Goal: Transaction & Acquisition: Purchase product/service

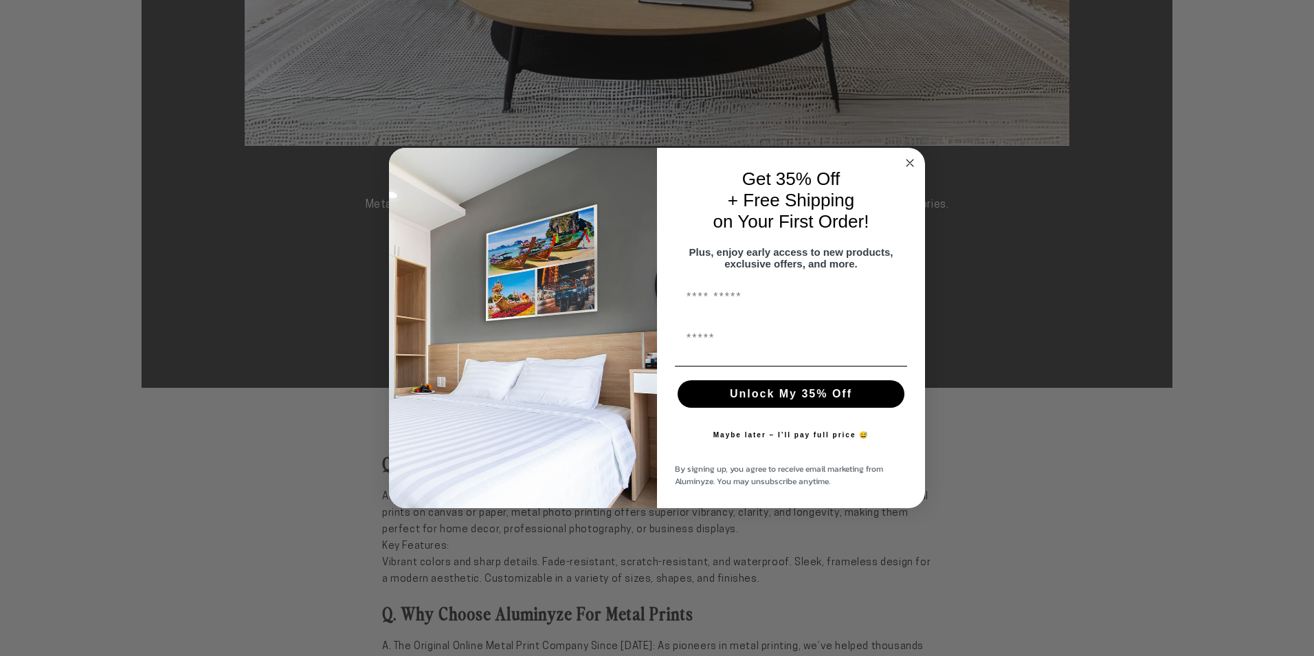
scroll to position [481, 0]
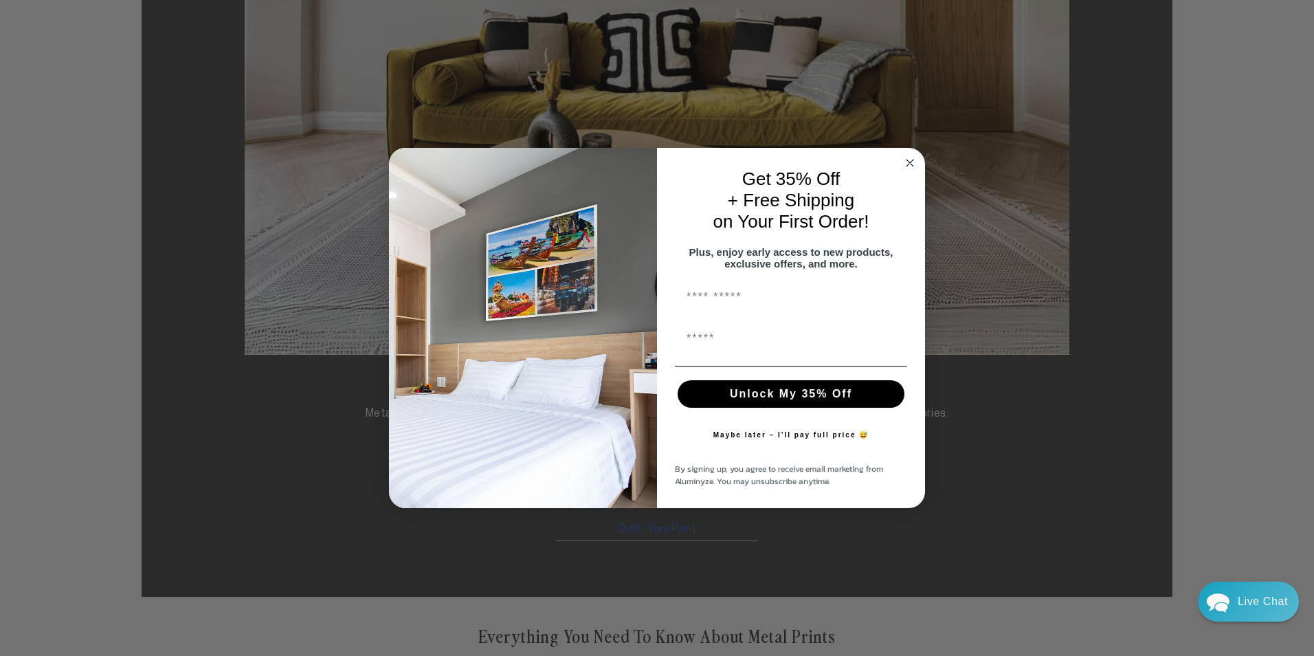
click at [905, 155] on circle "Close dialog" at bounding box center [910, 163] width 16 height 16
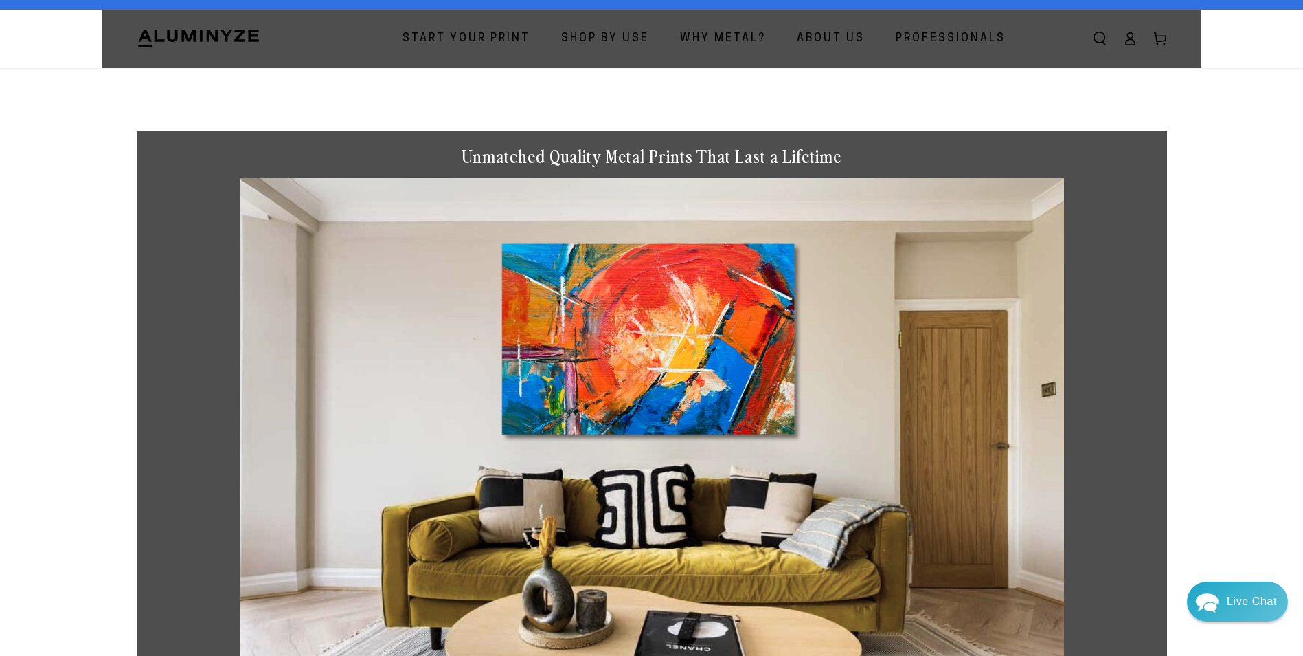
scroll to position [0, 0]
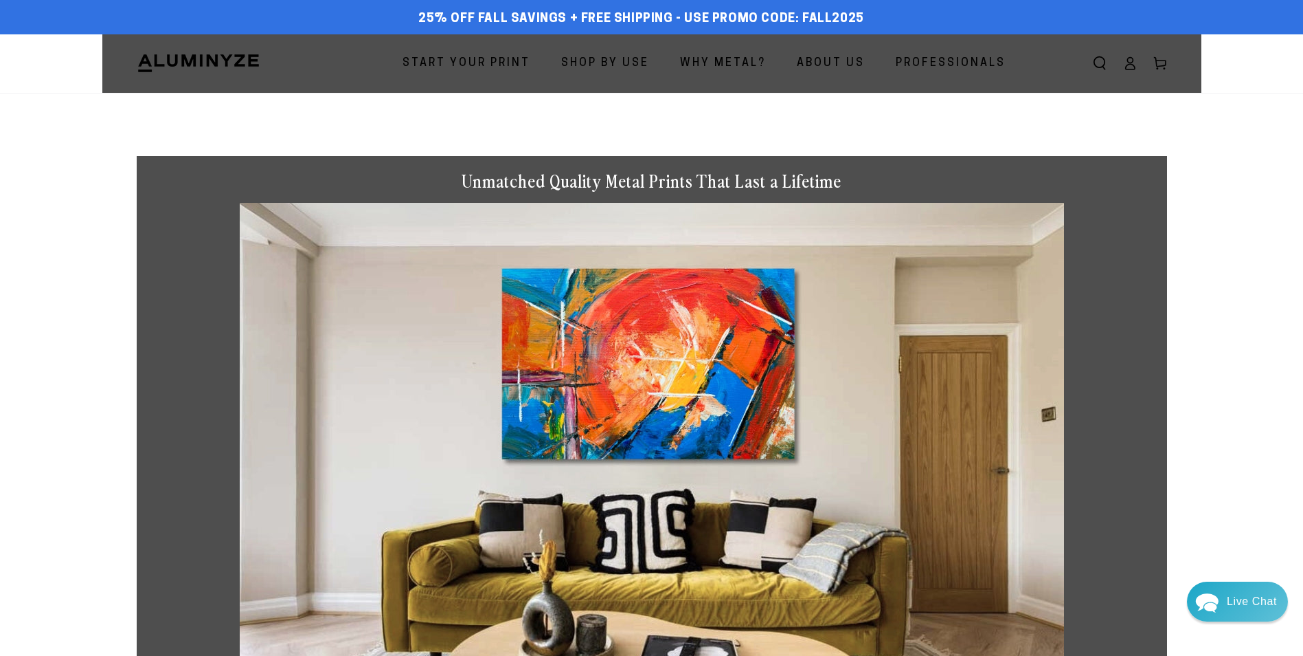
click at [460, 60] on span "Start Your Print" at bounding box center [467, 64] width 128 height 20
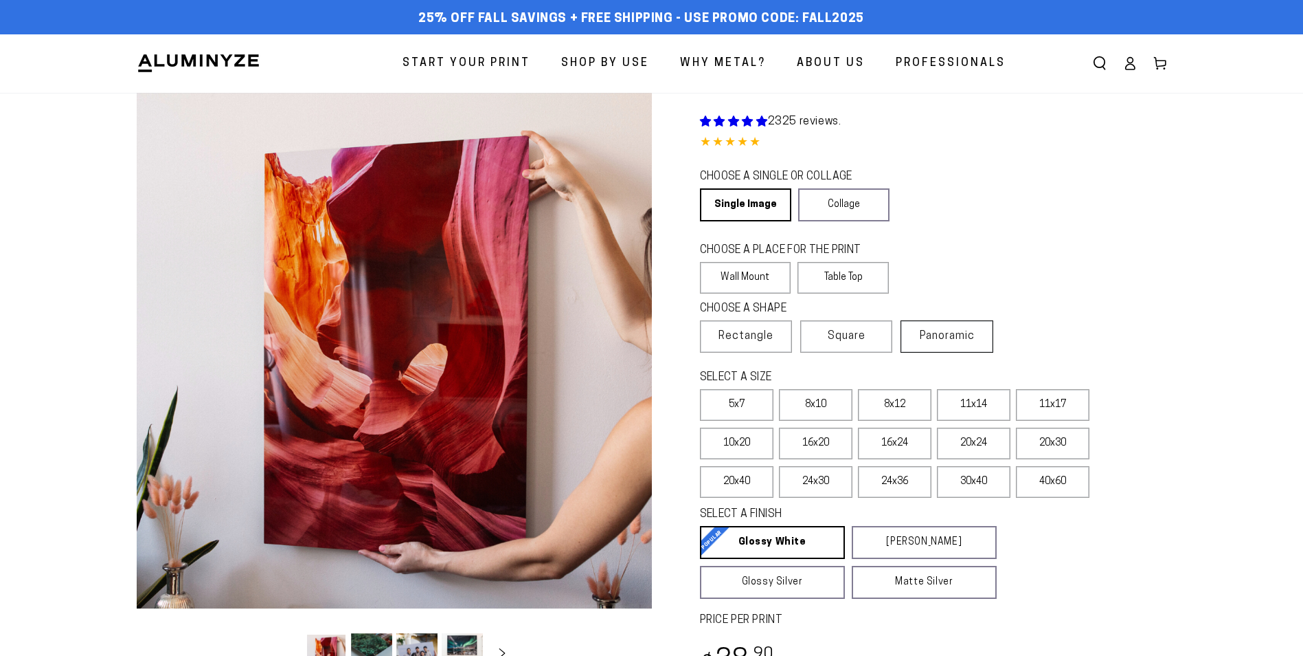
click at [938, 337] on span "Panoramic" at bounding box center [947, 336] width 55 height 11
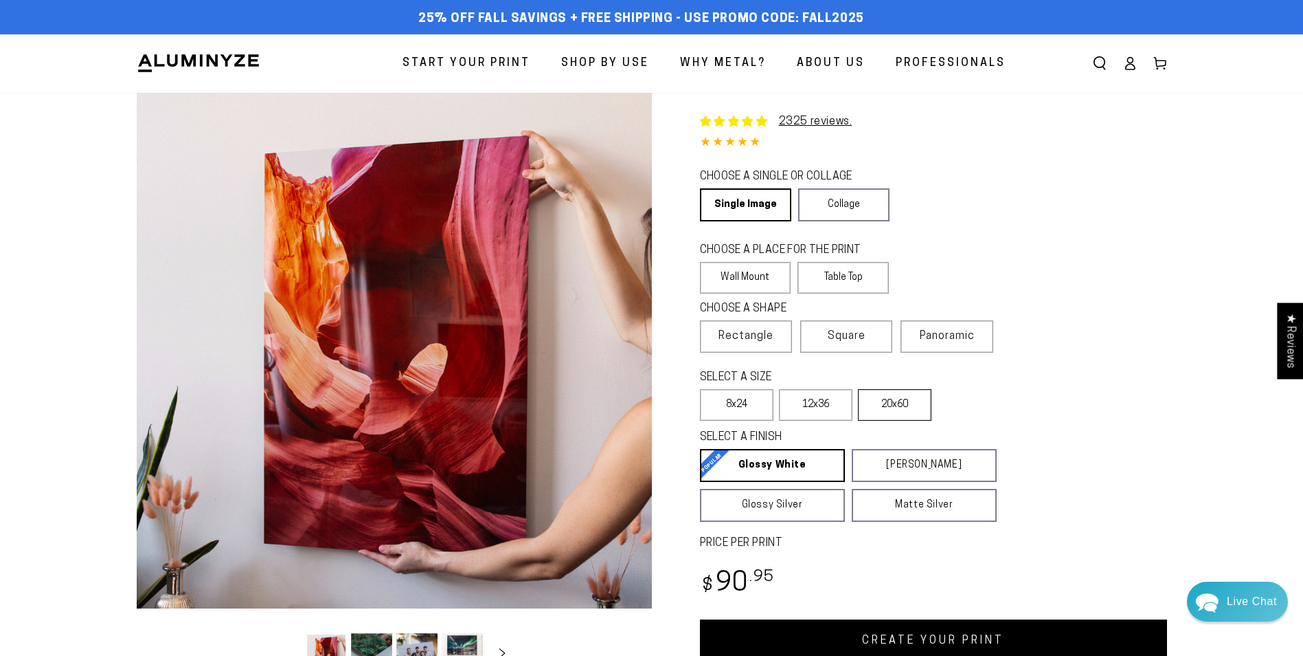
click at [894, 399] on label "20x60" at bounding box center [895, 405] width 74 height 32
click at [827, 403] on label "12x36" at bounding box center [816, 405] width 74 height 32
click at [771, 330] on span "Rectangle" at bounding box center [746, 336] width 55 height 16
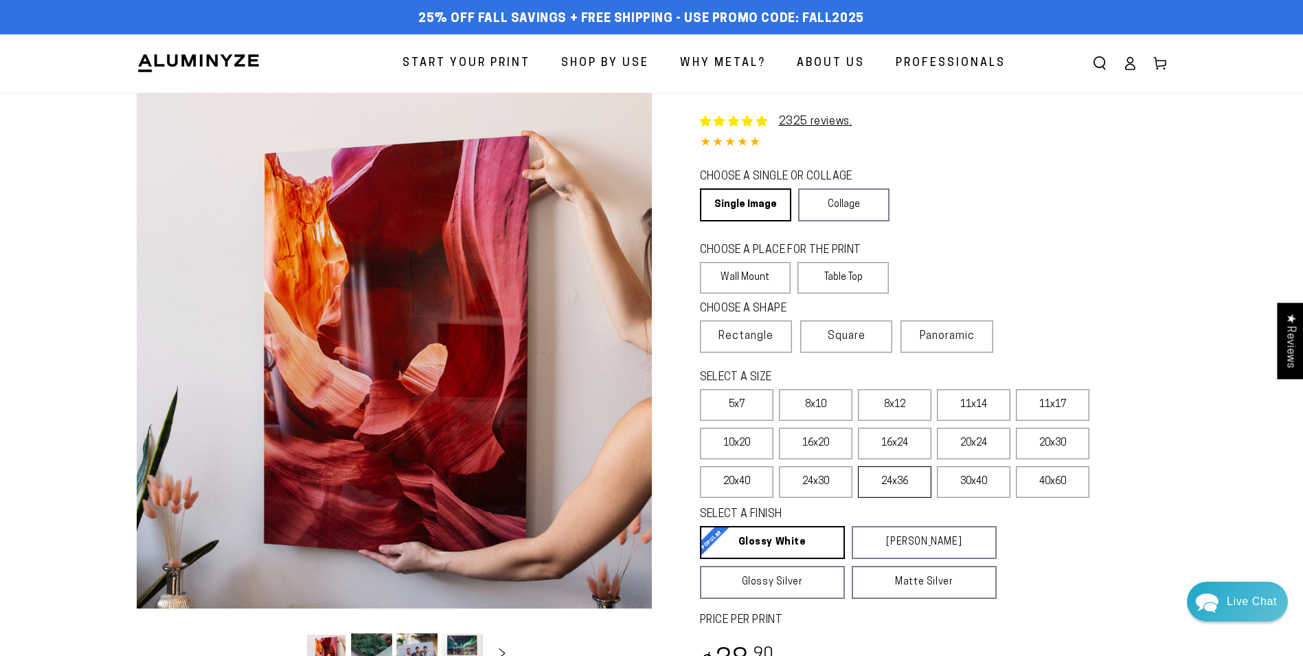
select select "**********"
click at [970, 481] on label "30x40" at bounding box center [974, 482] width 74 height 32
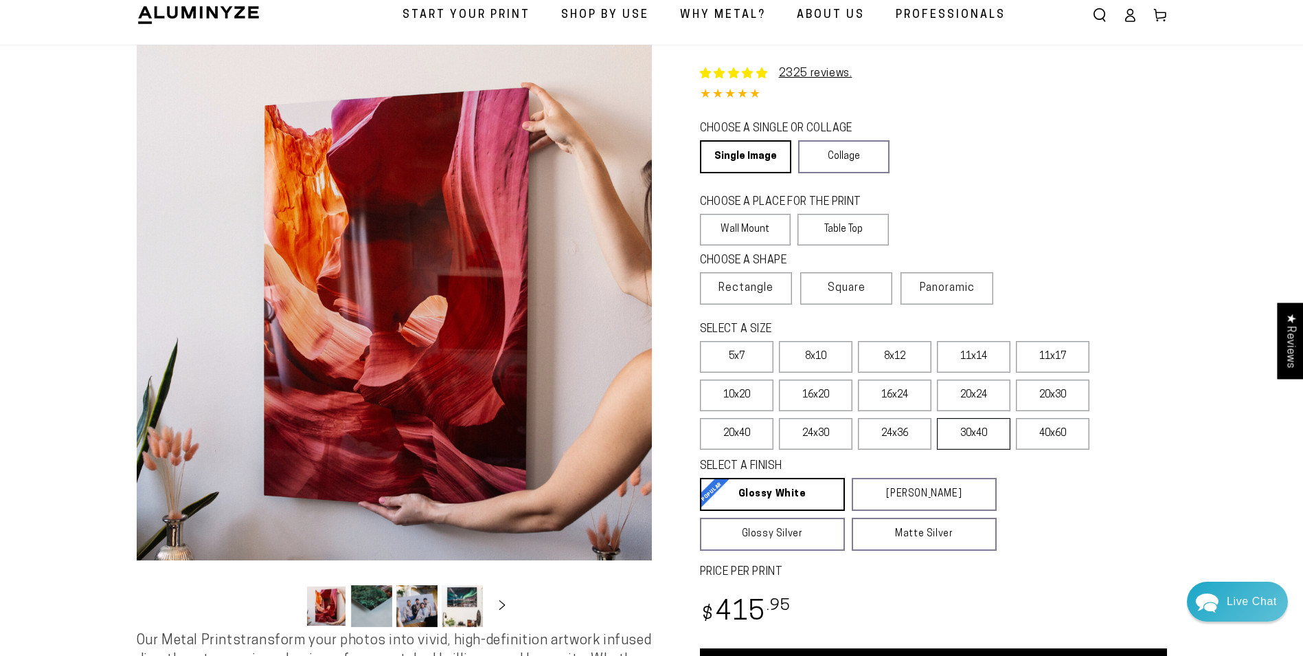
scroll to position [137, 0]
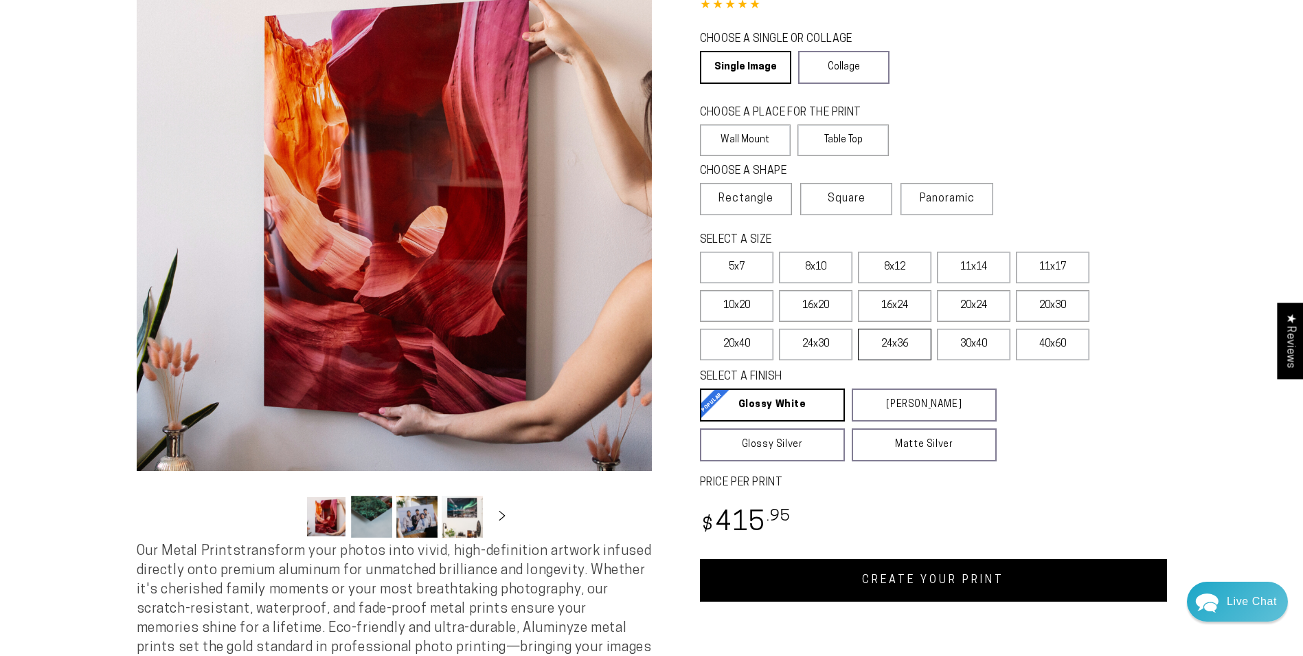
click at [911, 349] on label "24x36" at bounding box center [895, 344] width 74 height 32
click at [913, 572] on link "CREATE YOUR PRINT" at bounding box center [933, 580] width 467 height 43
select select "**********"
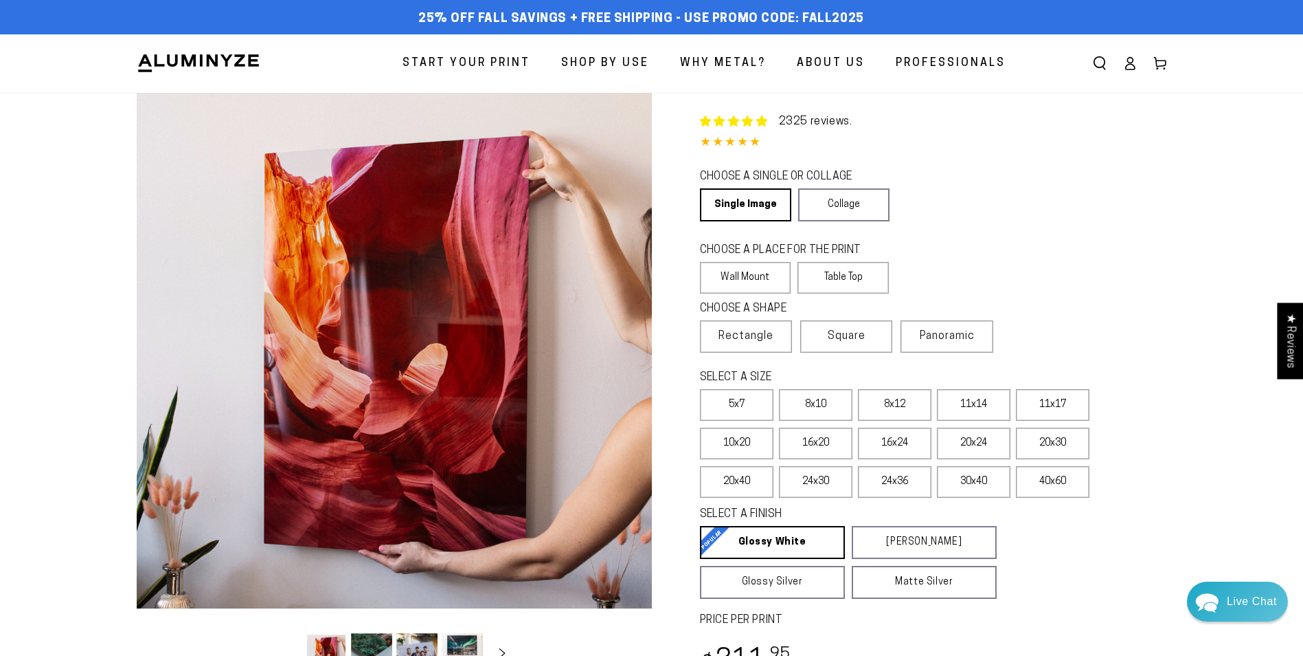
click at [825, 120] on link "2325 reviews." at bounding box center [816, 121] width 74 height 11
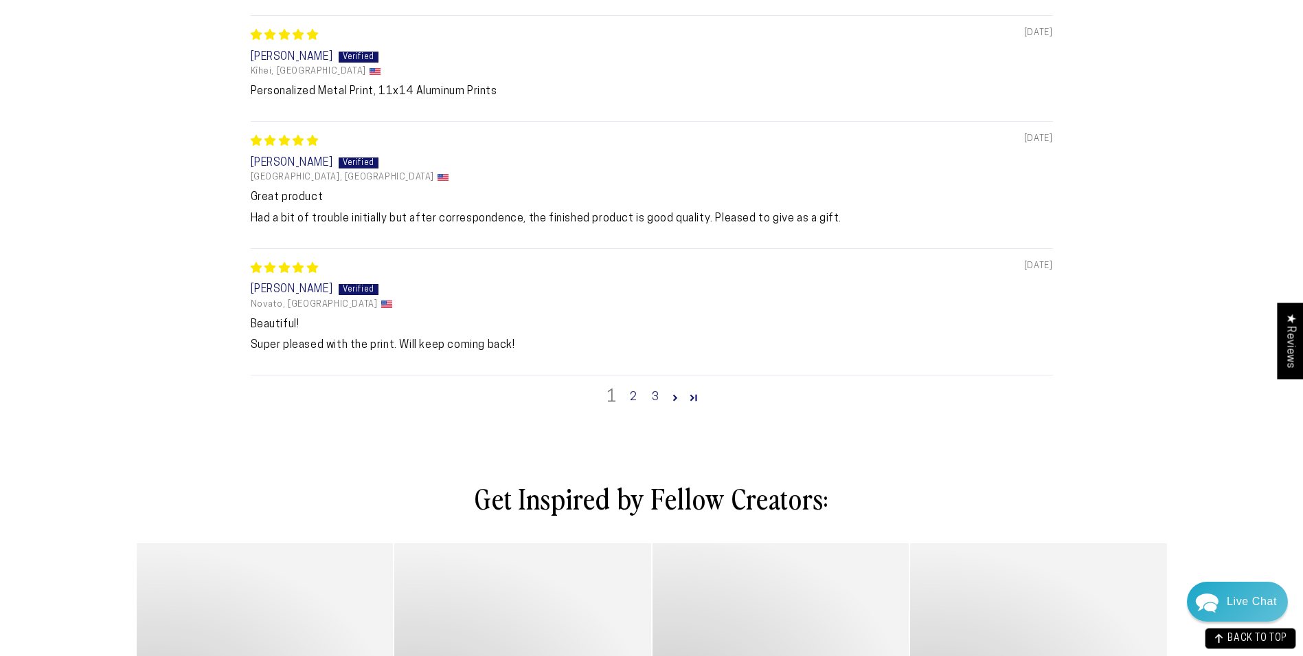
scroll to position [1580, 0]
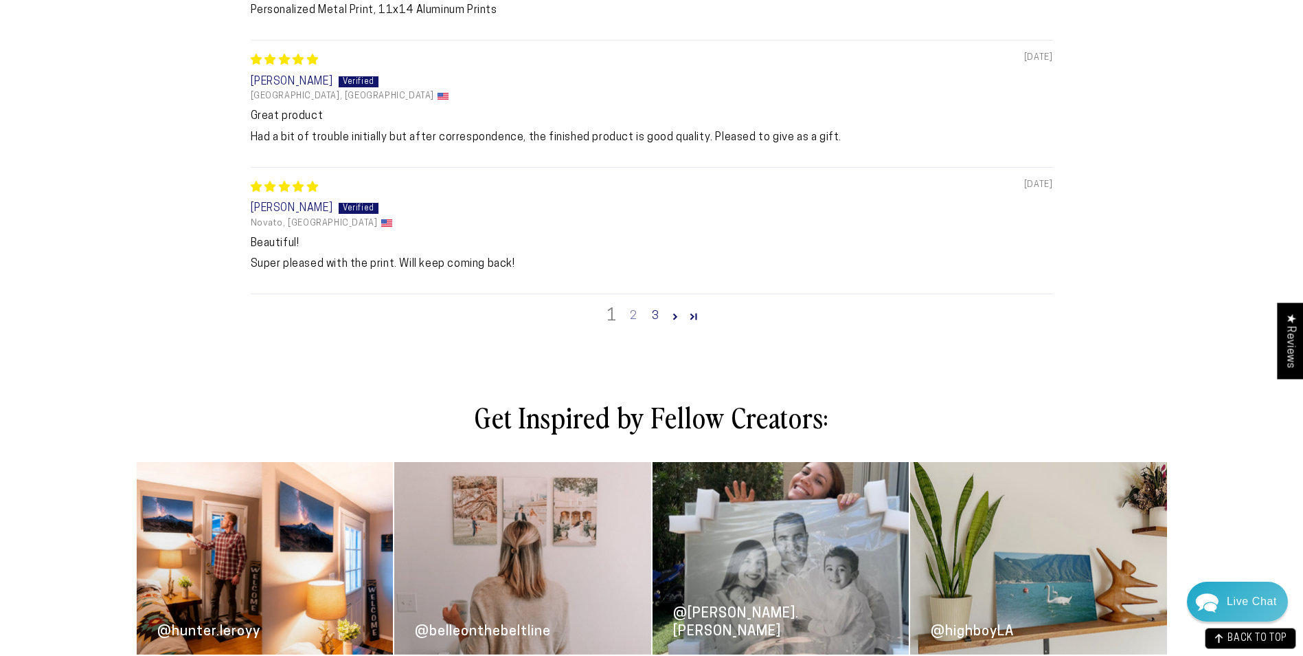
click at [633, 321] on link "2" at bounding box center [634, 316] width 22 height 16
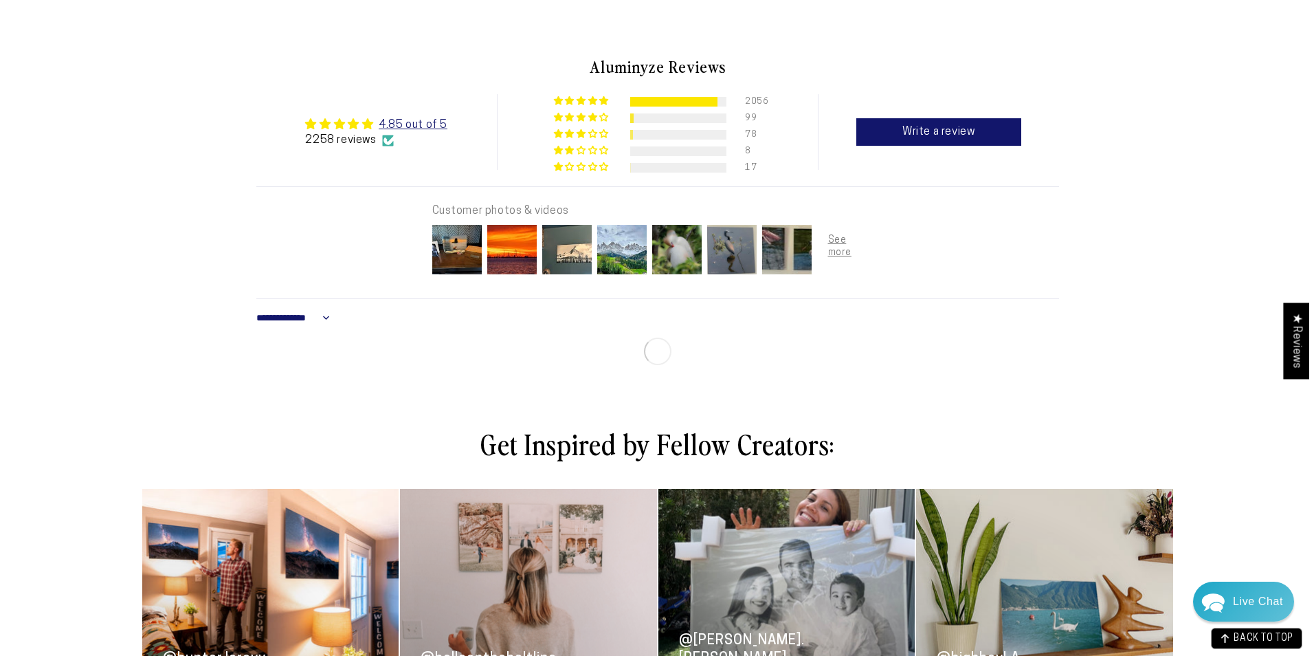
scroll to position [756, 0]
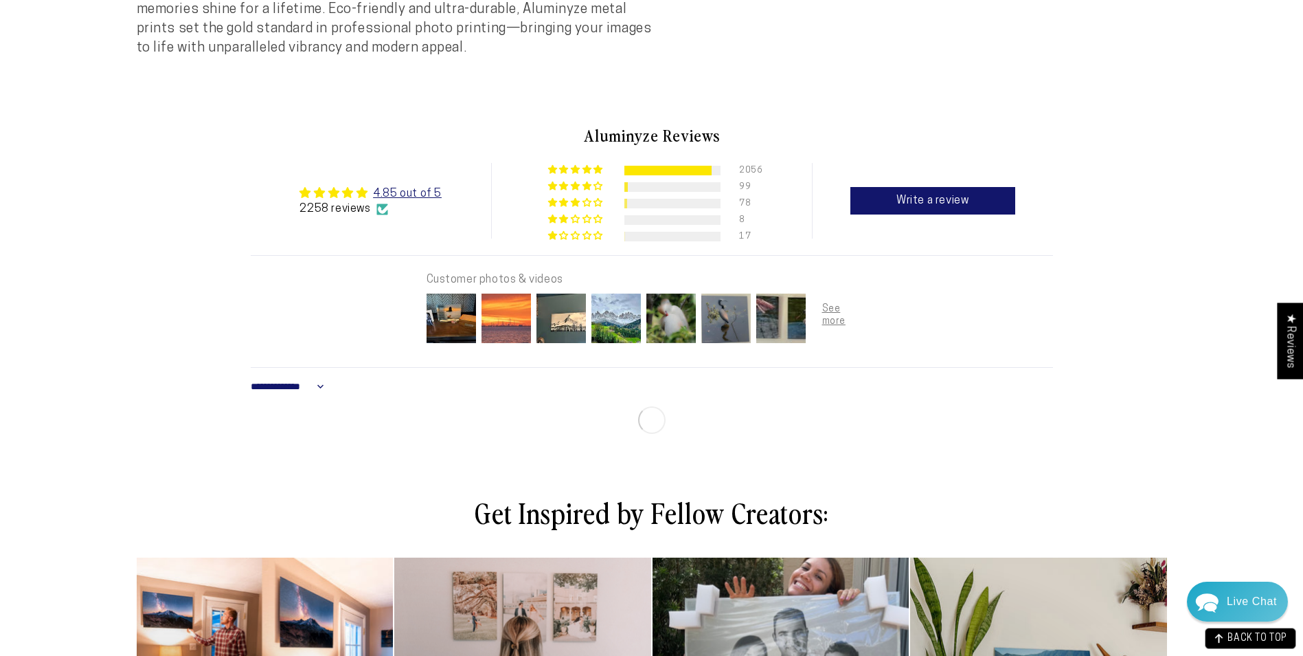
click at [508, 326] on img at bounding box center [506, 318] width 55 height 55
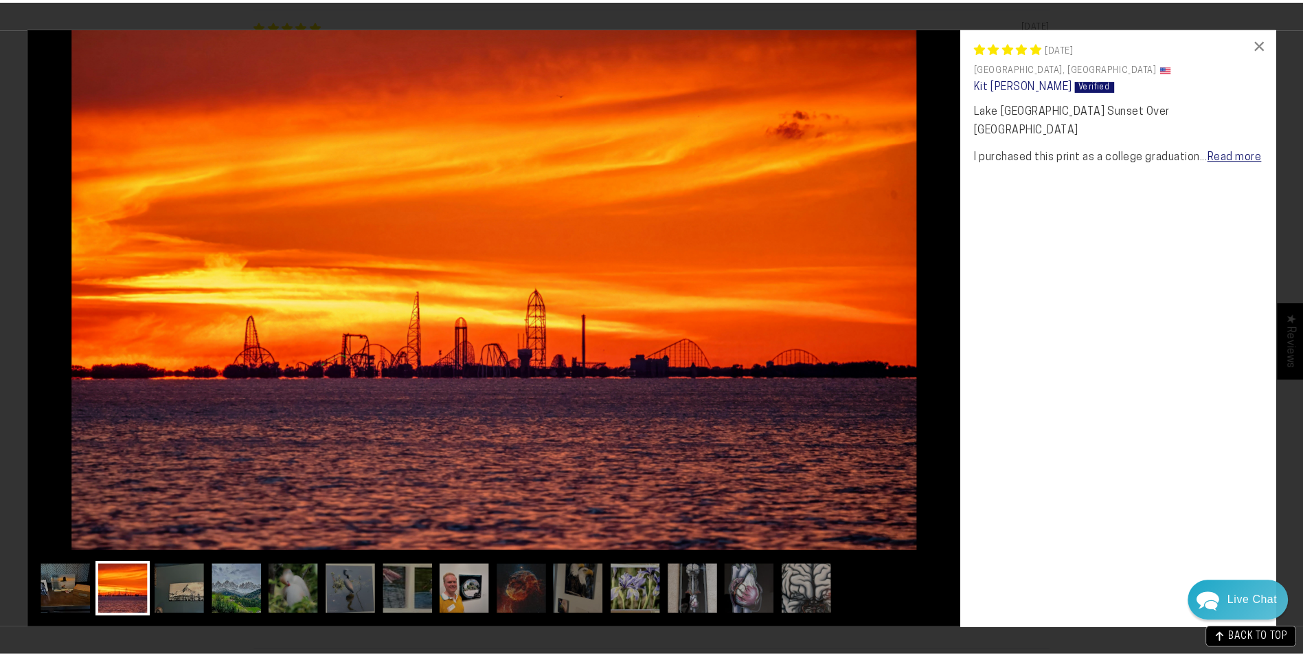
scroll to position [0, 0]
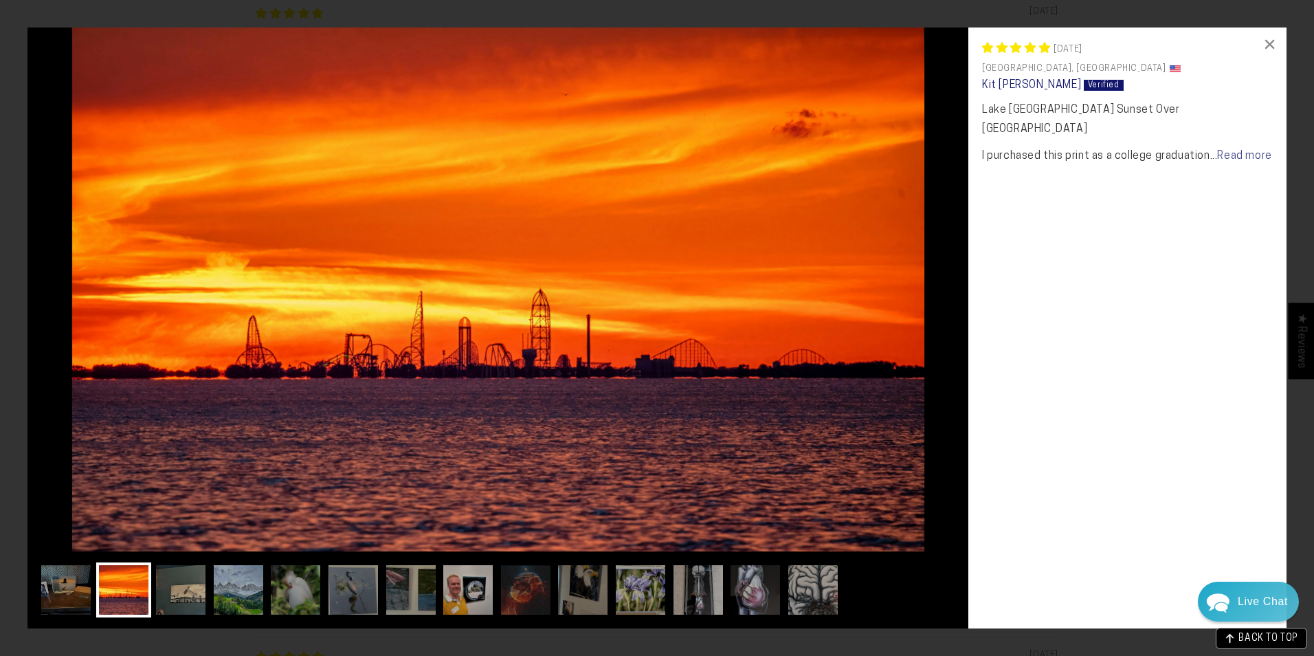
click at [1217, 153] on link "Read more" at bounding box center [1244, 155] width 54 height 11
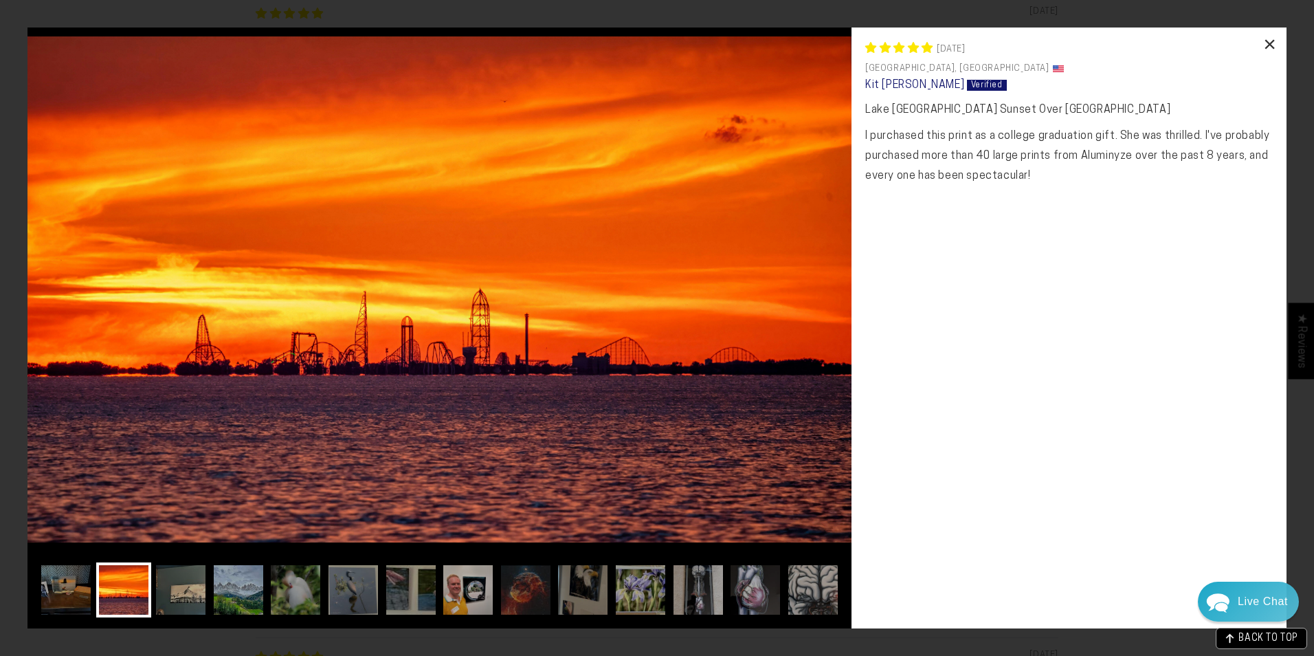
click at [1268, 43] on div "×" at bounding box center [1269, 43] width 33 height 33
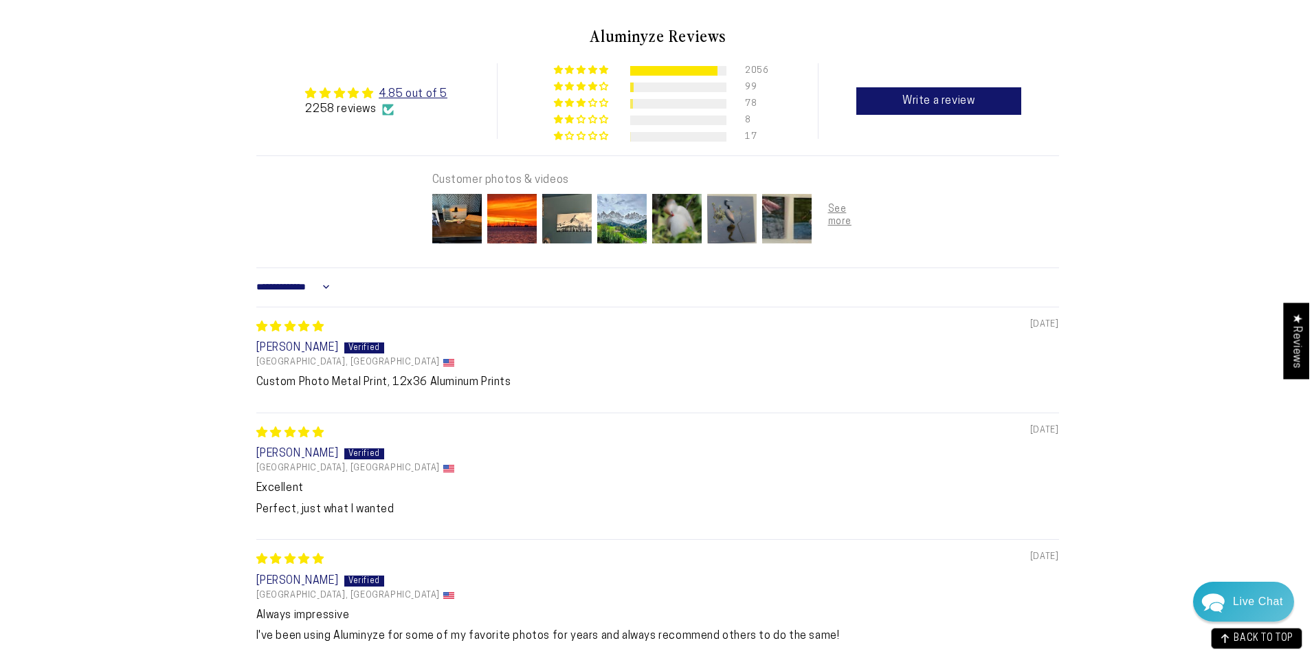
scroll to position [687, 0]
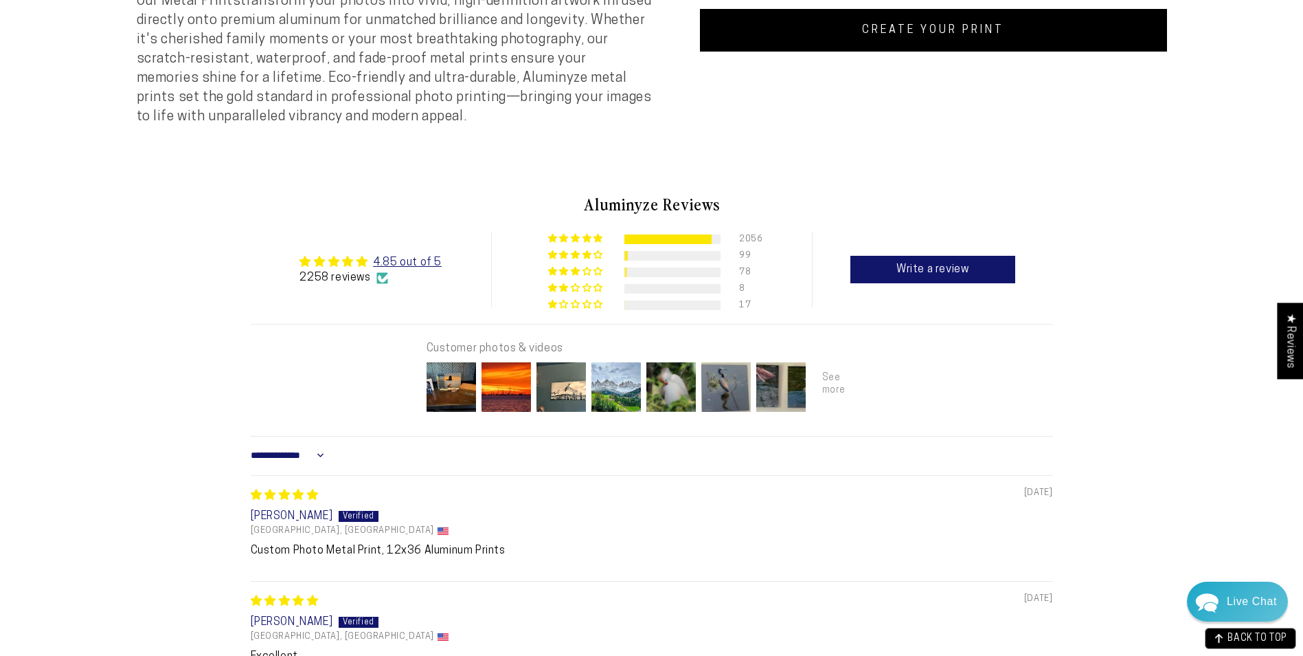
click at [824, 383] on div at bounding box center [836, 386] width 55 height 55
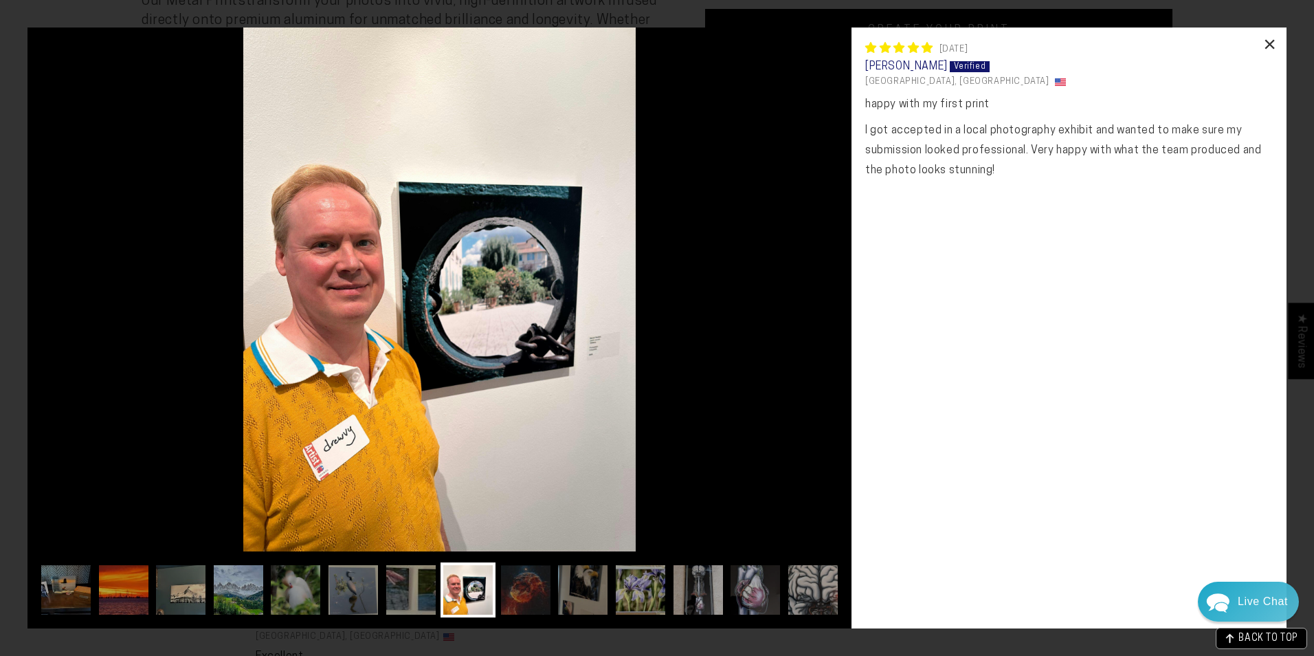
click at [1269, 43] on div "×" at bounding box center [1269, 43] width 33 height 33
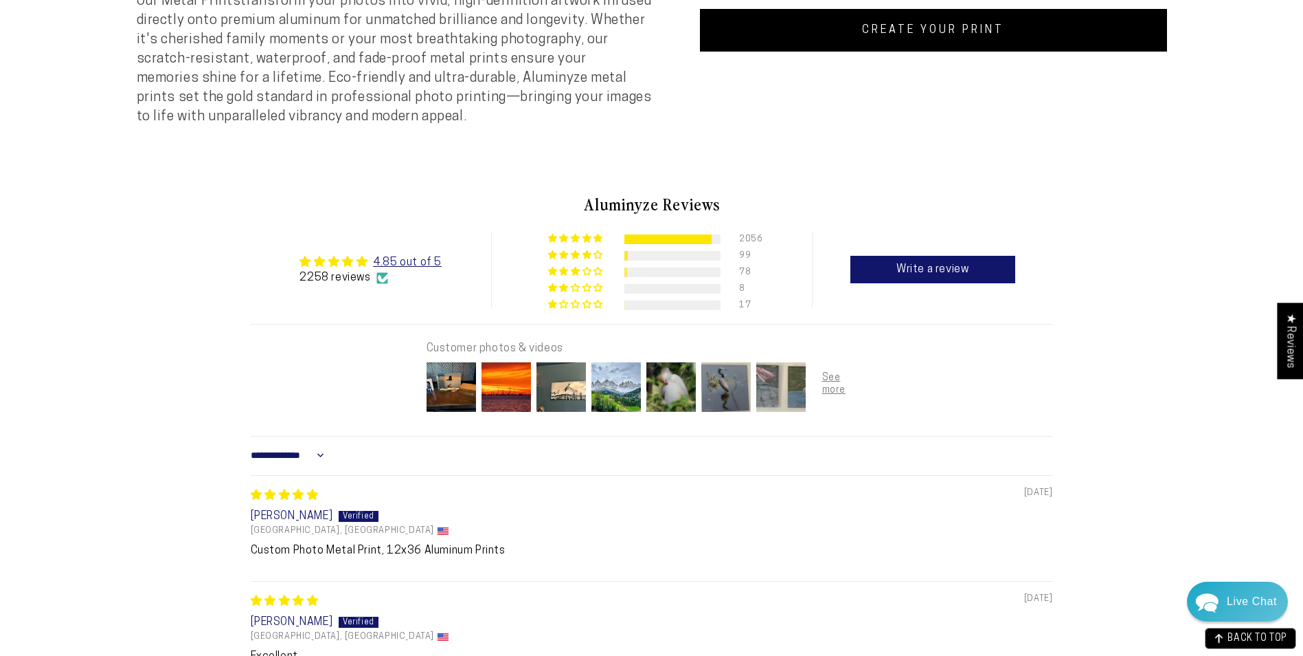
click at [790, 396] on img at bounding box center [781, 386] width 55 height 55
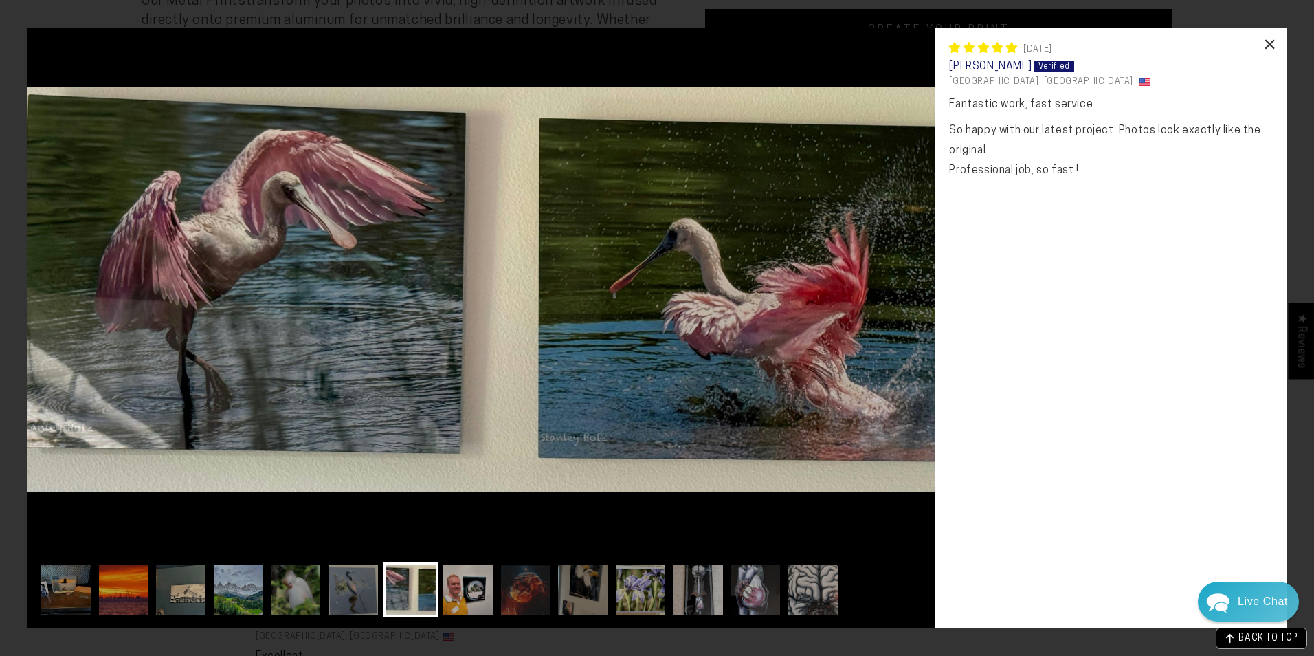
click at [1277, 43] on div "×" at bounding box center [1269, 43] width 33 height 33
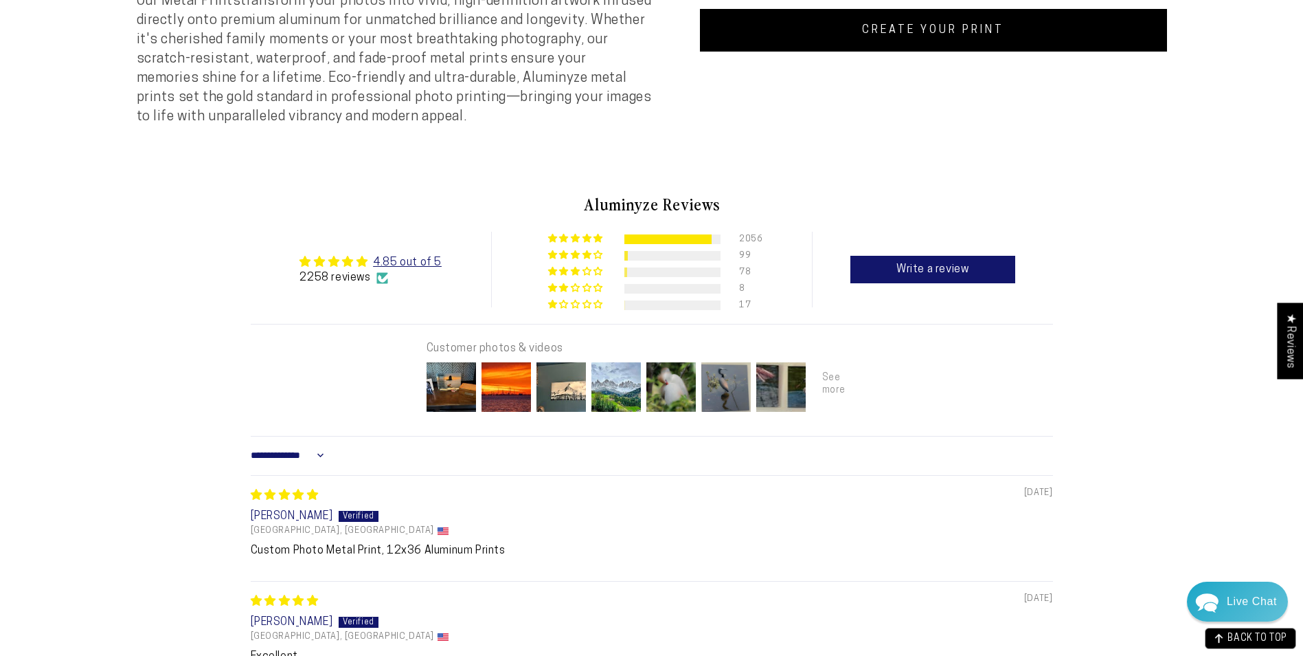
click at [838, 396] on div at bounding box center [836, 386] width 55 height 55
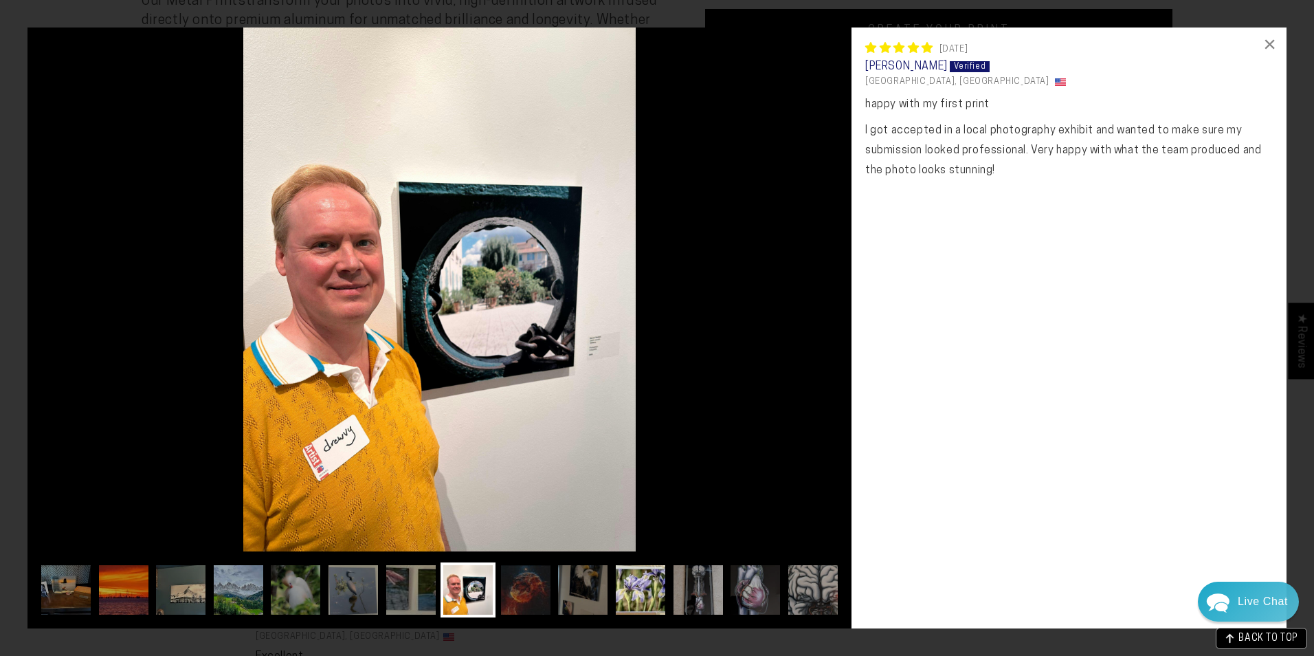
click at [625, 584] on img at bounding box center [640, 589] width 55 height 55
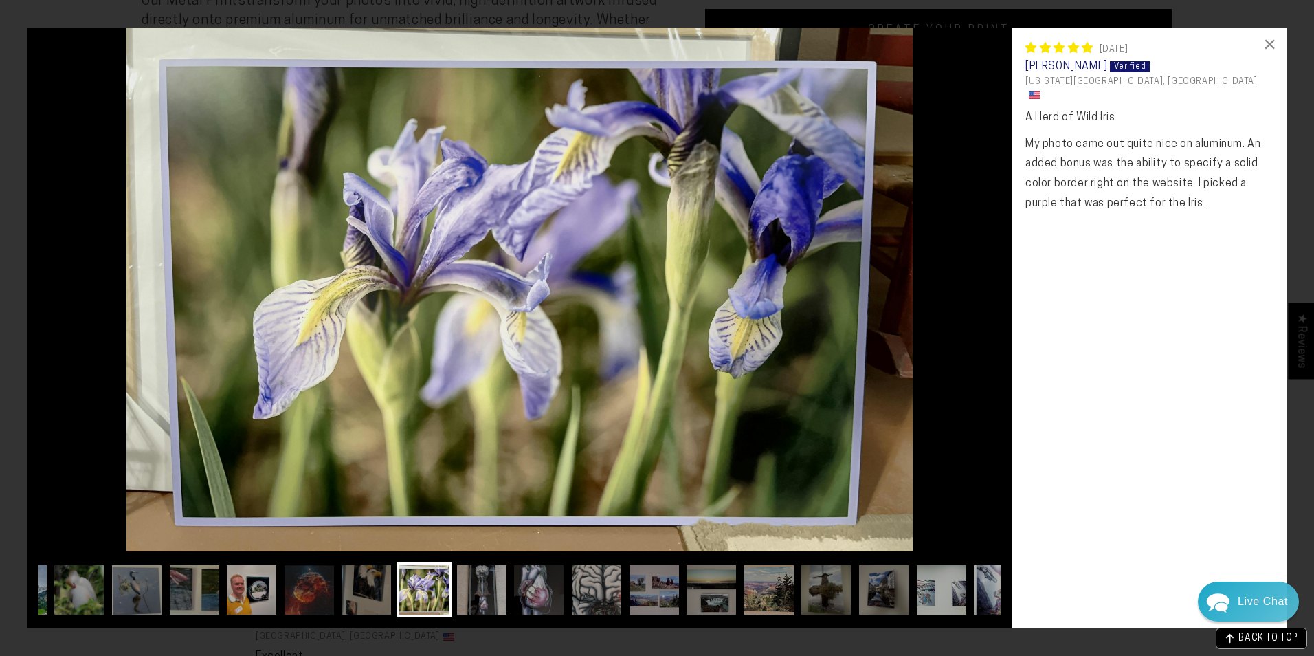
scroll to position [0, 302]
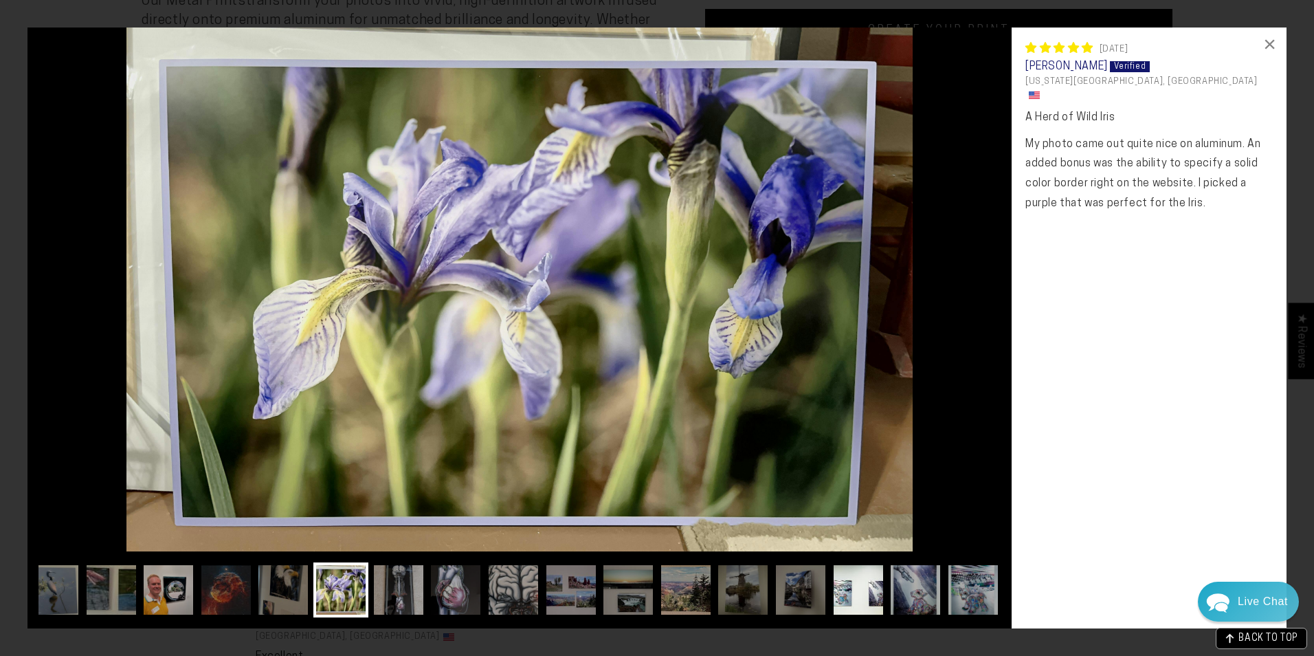
click at [860, 594] on img at bounding box center [858, 589] width 55 height 55
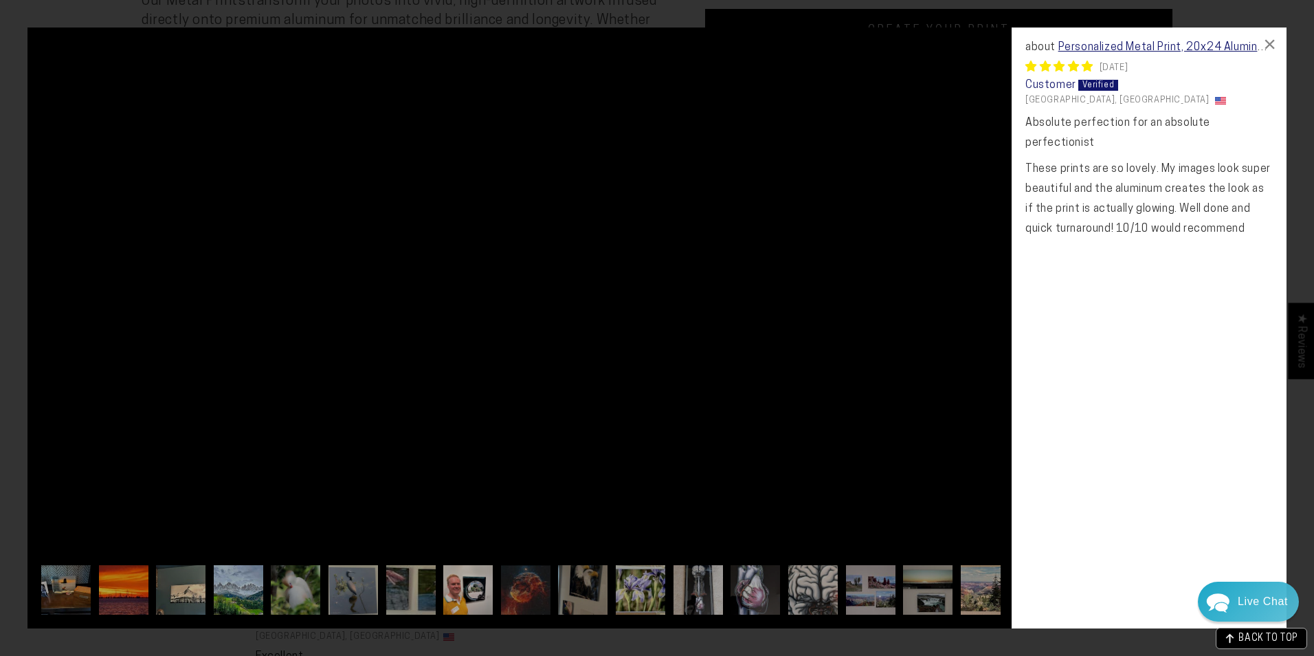
scroll to position [0, 247]
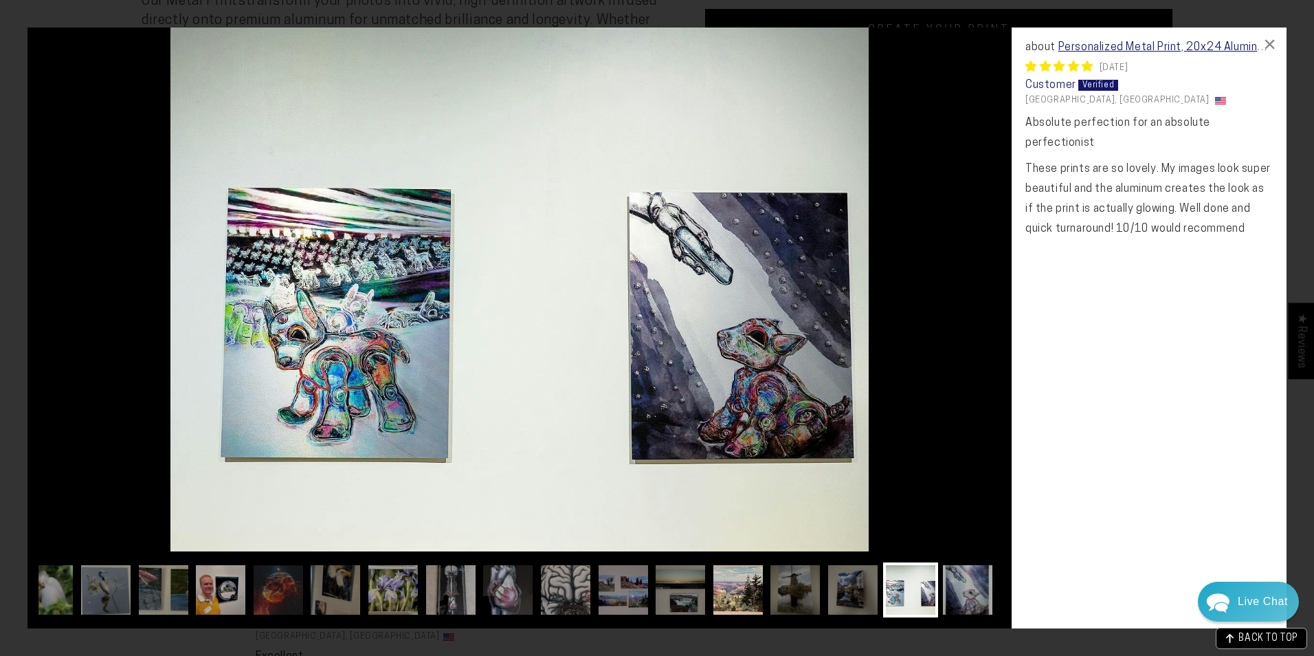
click at [733, 587] on img at bounding box center [737, 589] width 55 height 55
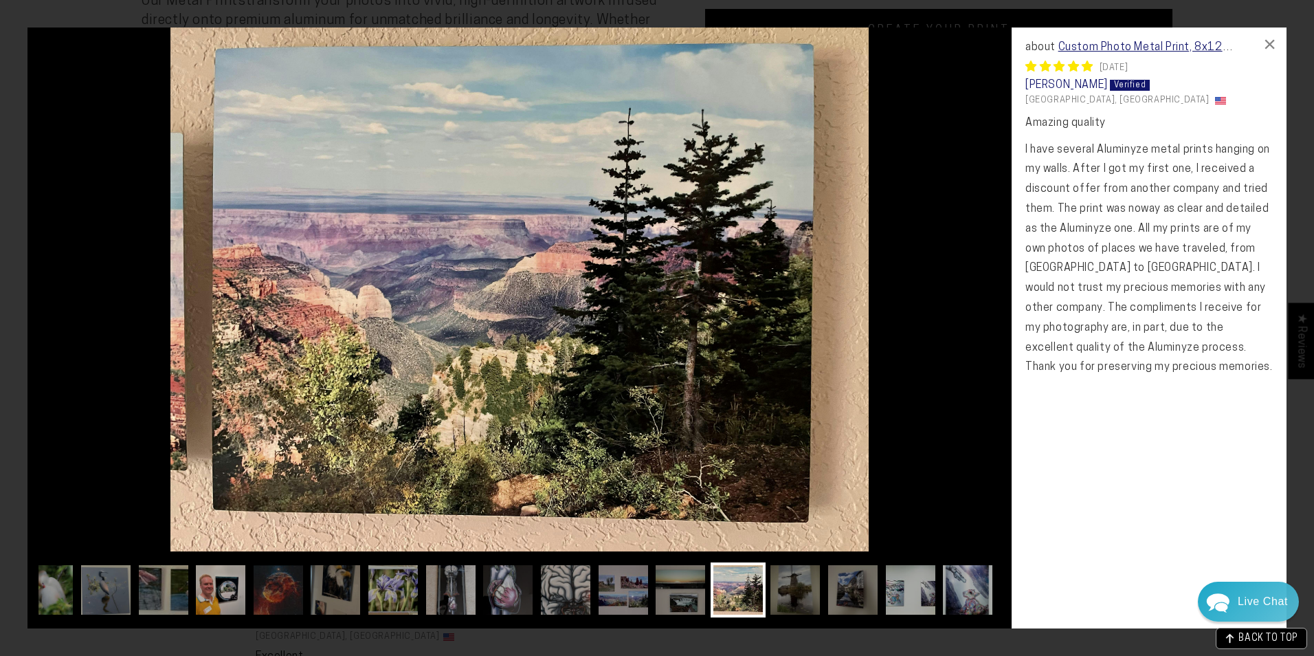
scroll to position [0, 82]
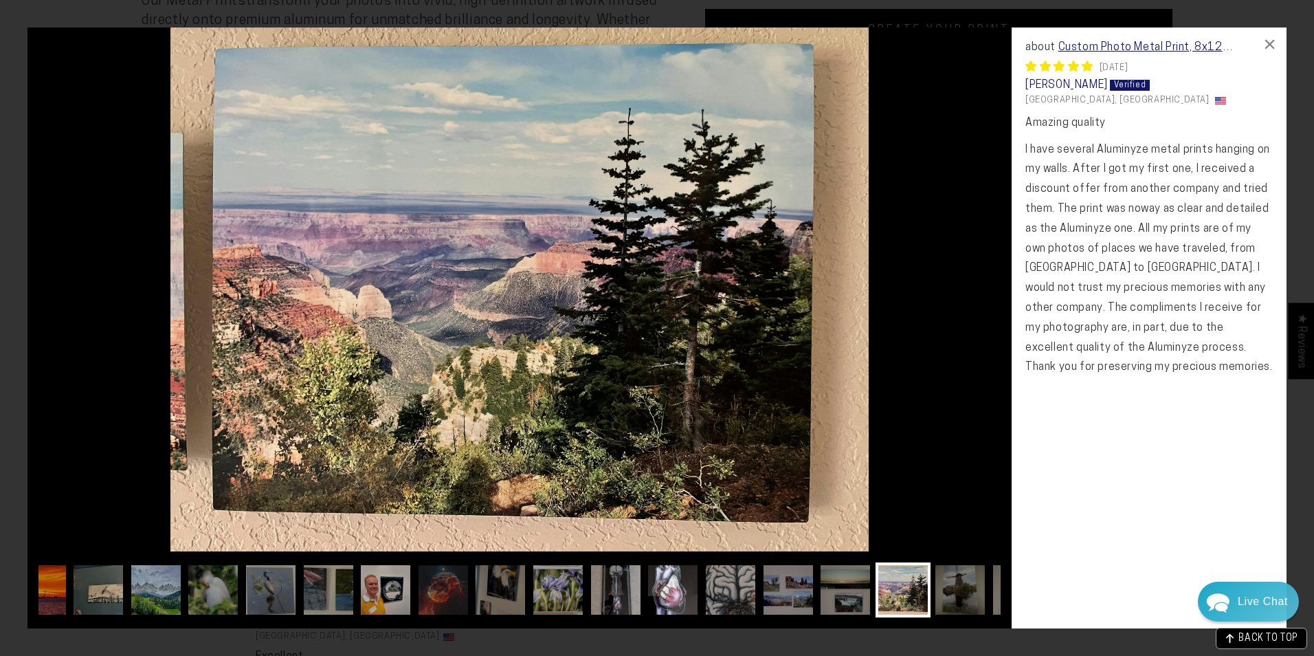
click at [678, 592] on img at bounding box center [672, 589] width 55 height 55
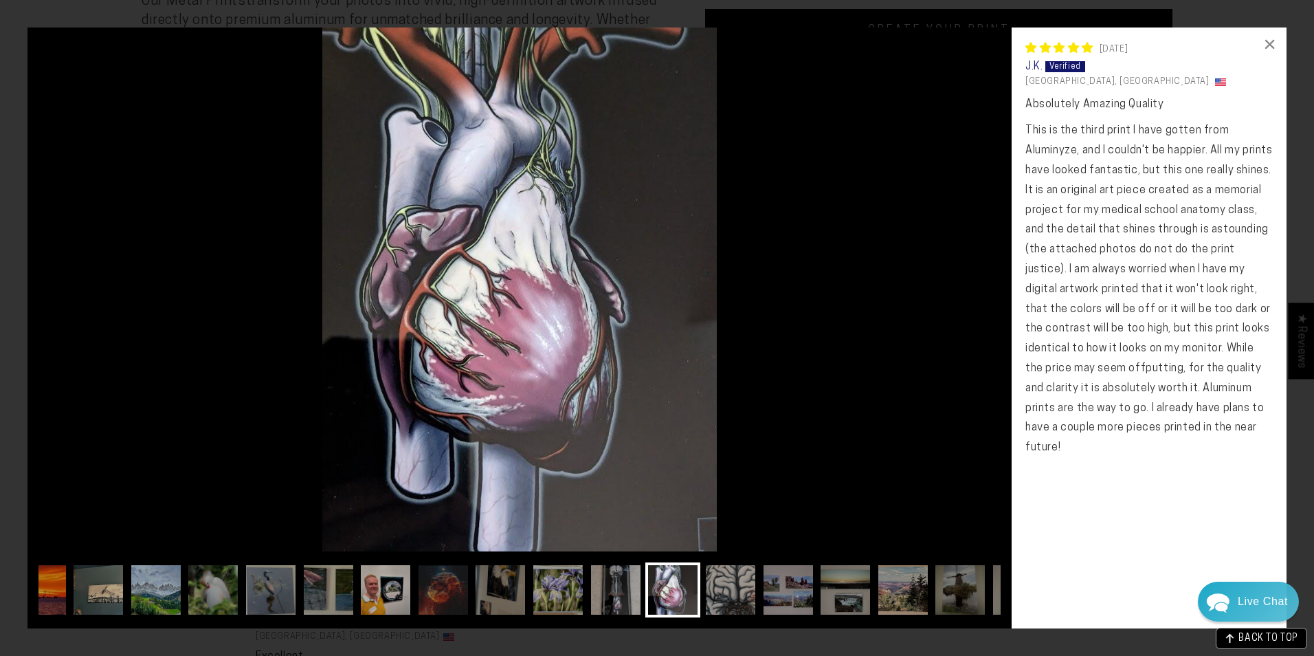
scroll to position [0, 0]
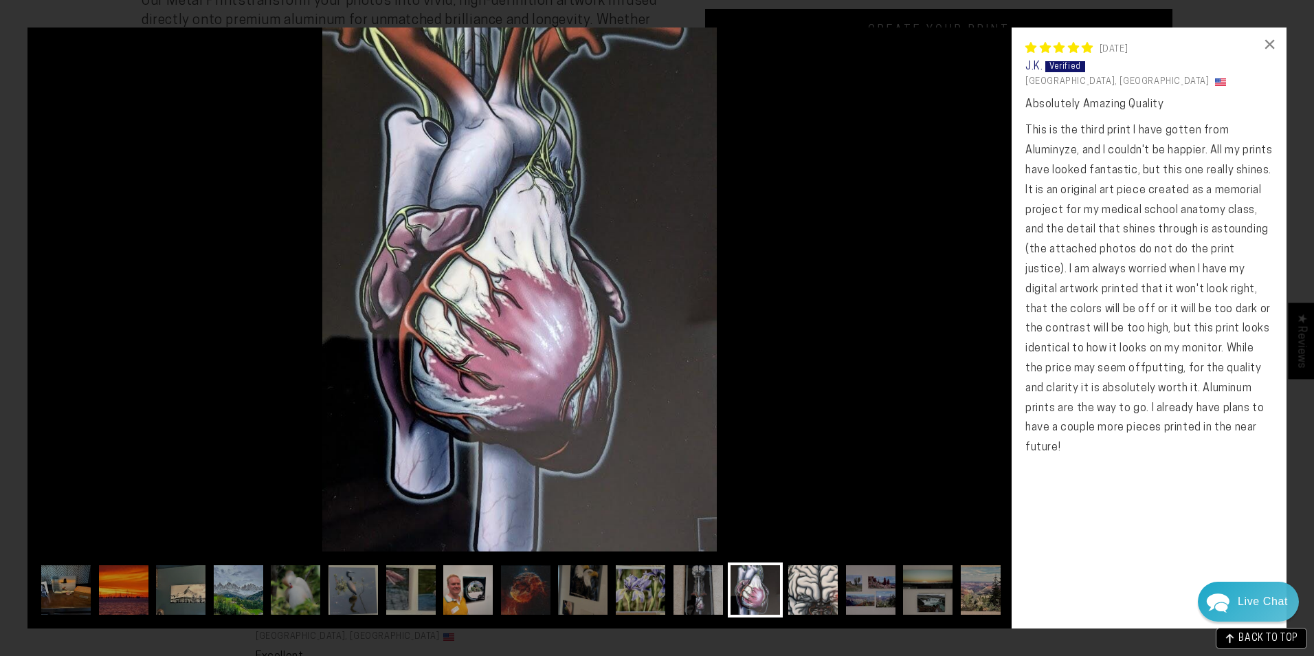
click at [808, 600] on img at bounding box center [812, 589] width 55 height 55
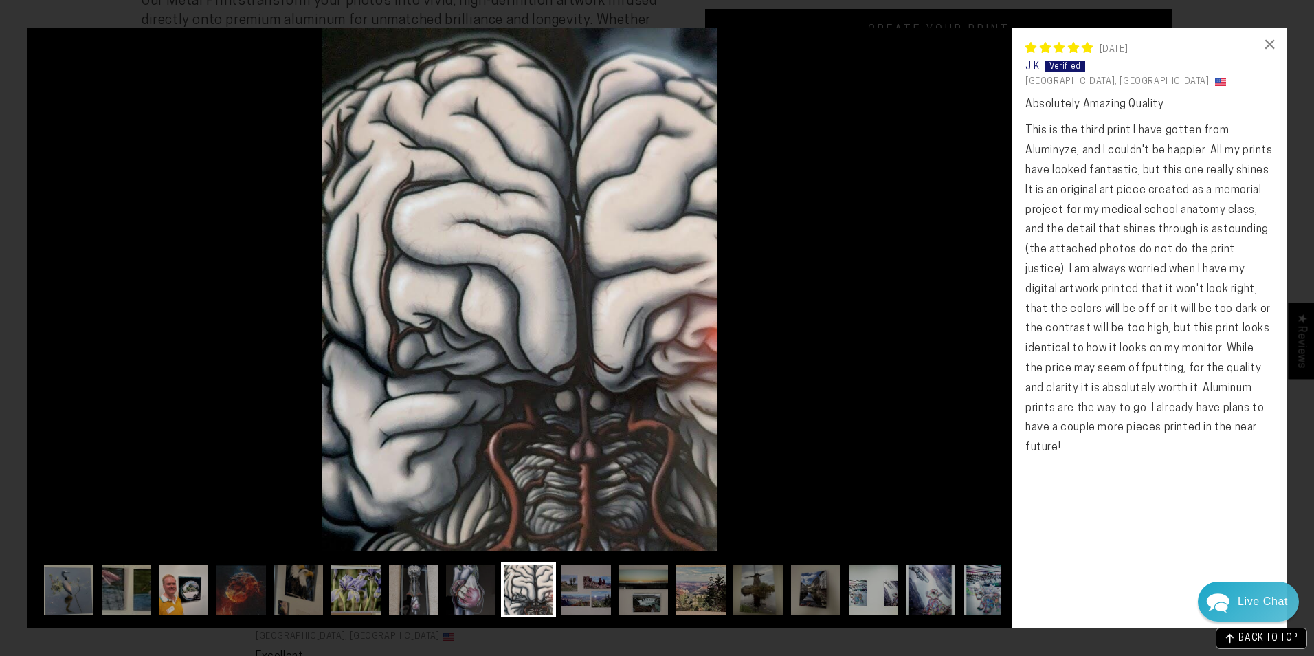
scroll to position [0, 302]
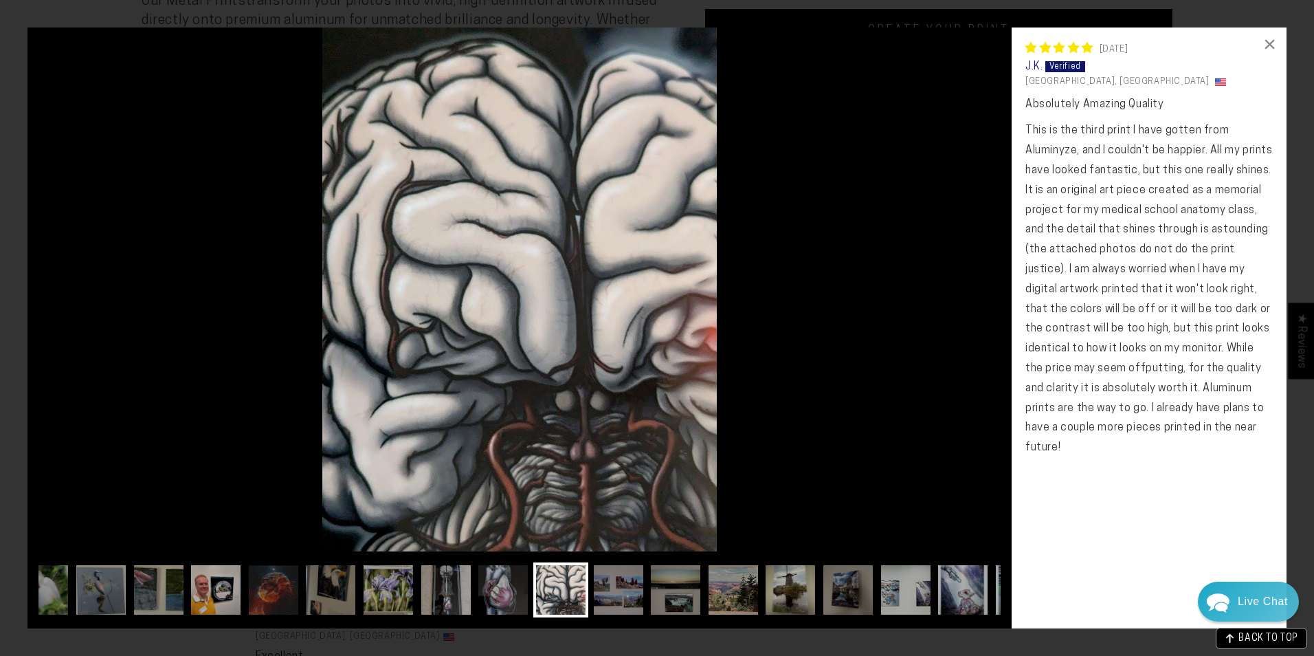
click at [808, 600] on img at bounding box center [790, 589] width 55 height 55
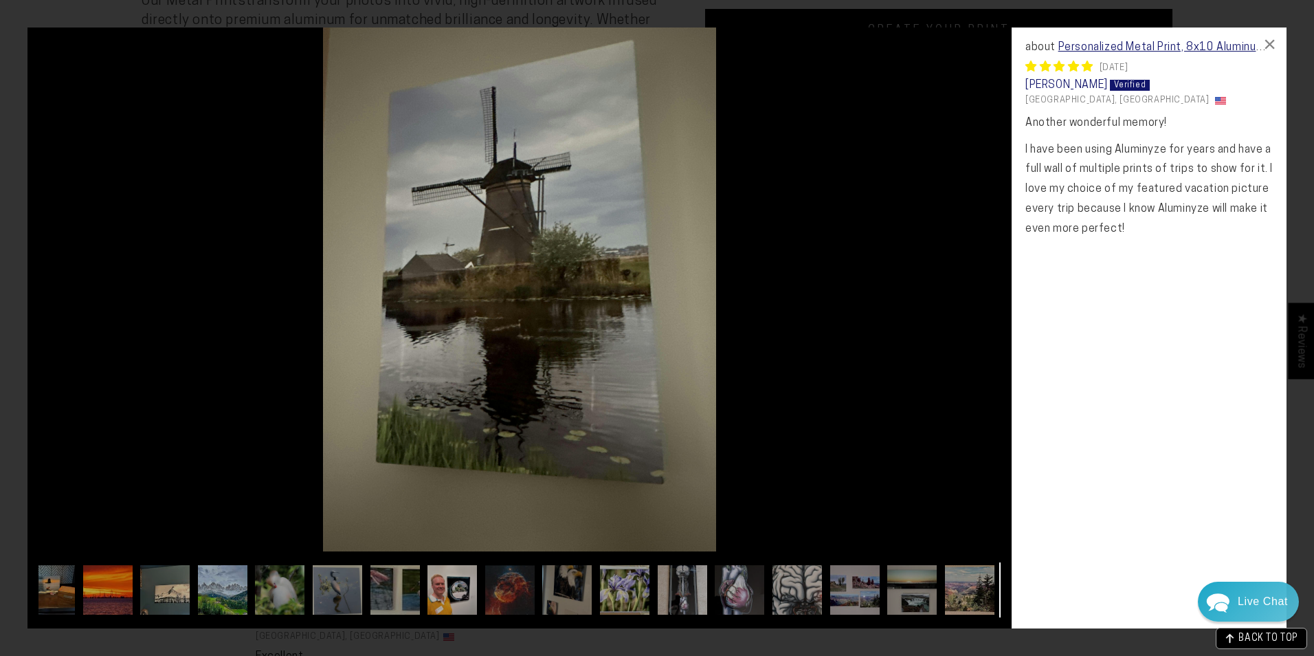
scroll to position [0, 0]
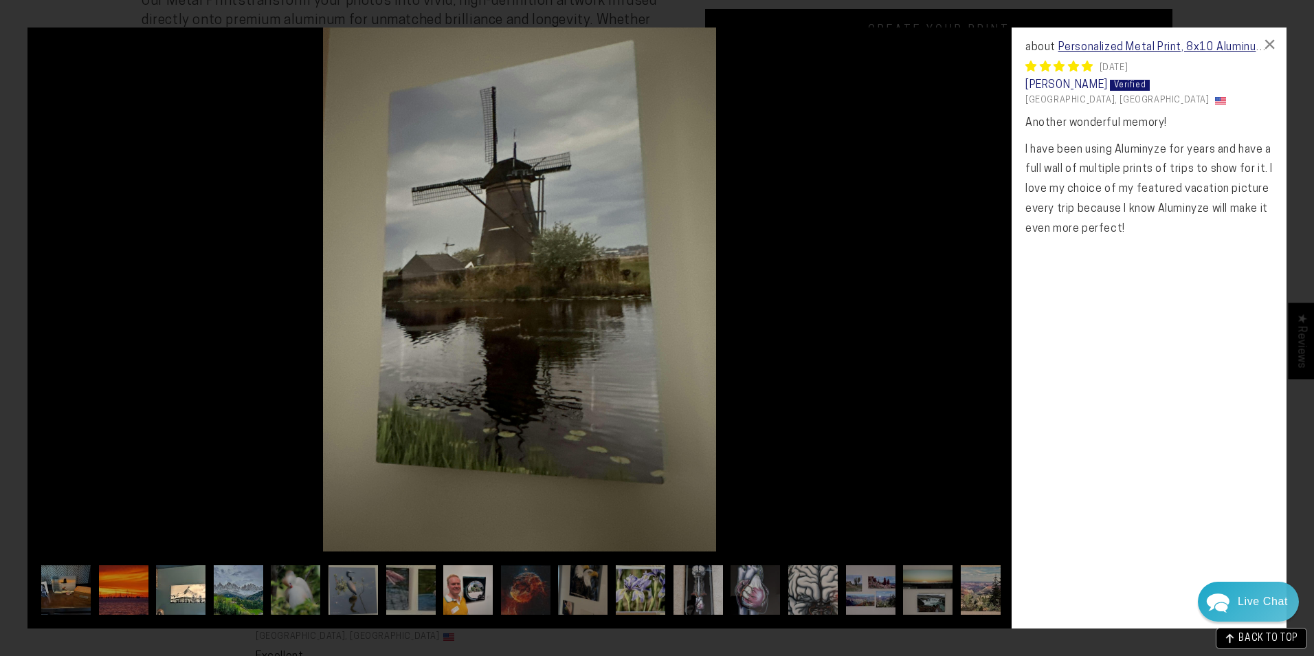
click at [196, 596] on img at bounding box center [180, 589] width 55 height 55
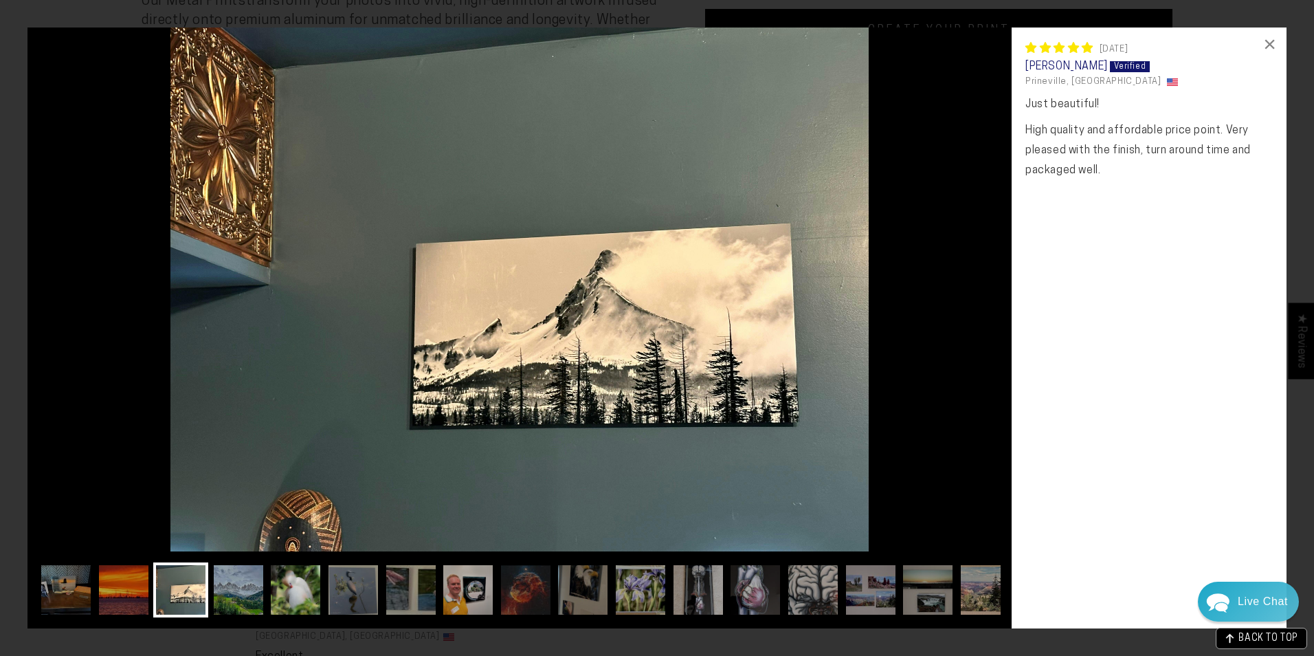
click at [304, 590] on img at bounding box center [295, 589] width 55 height 55
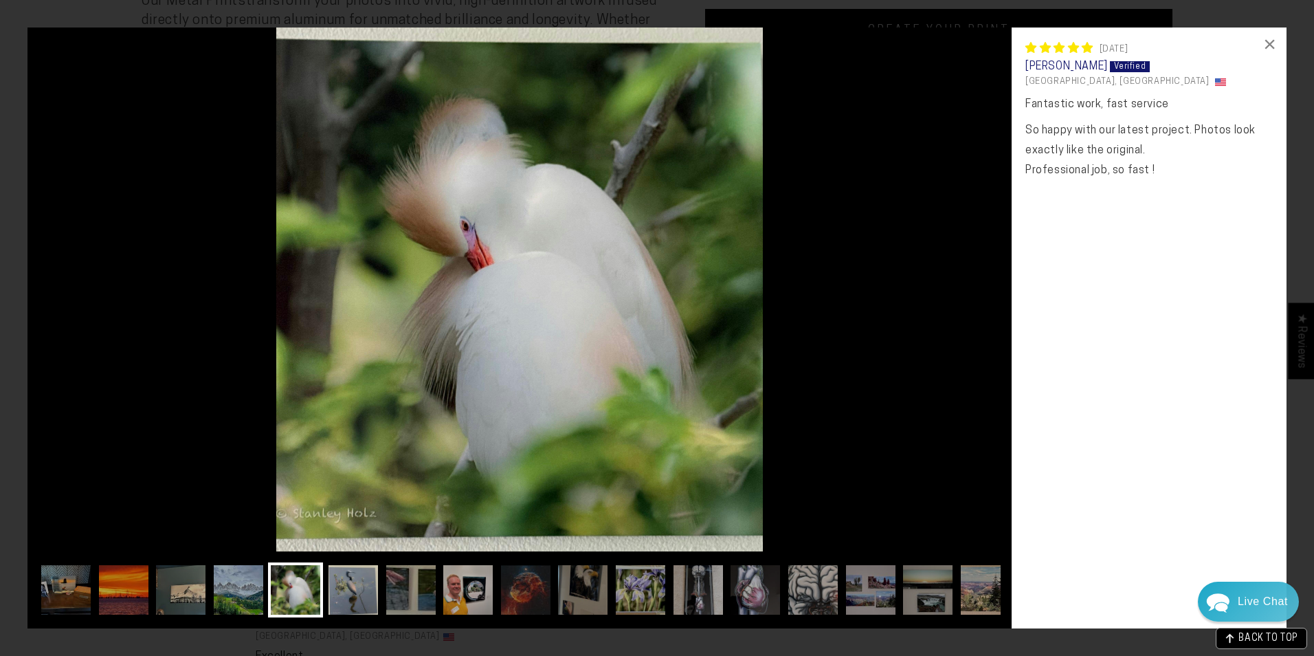
click at [351, 589] on img at bounding box center [353, 589] width 55 height 55
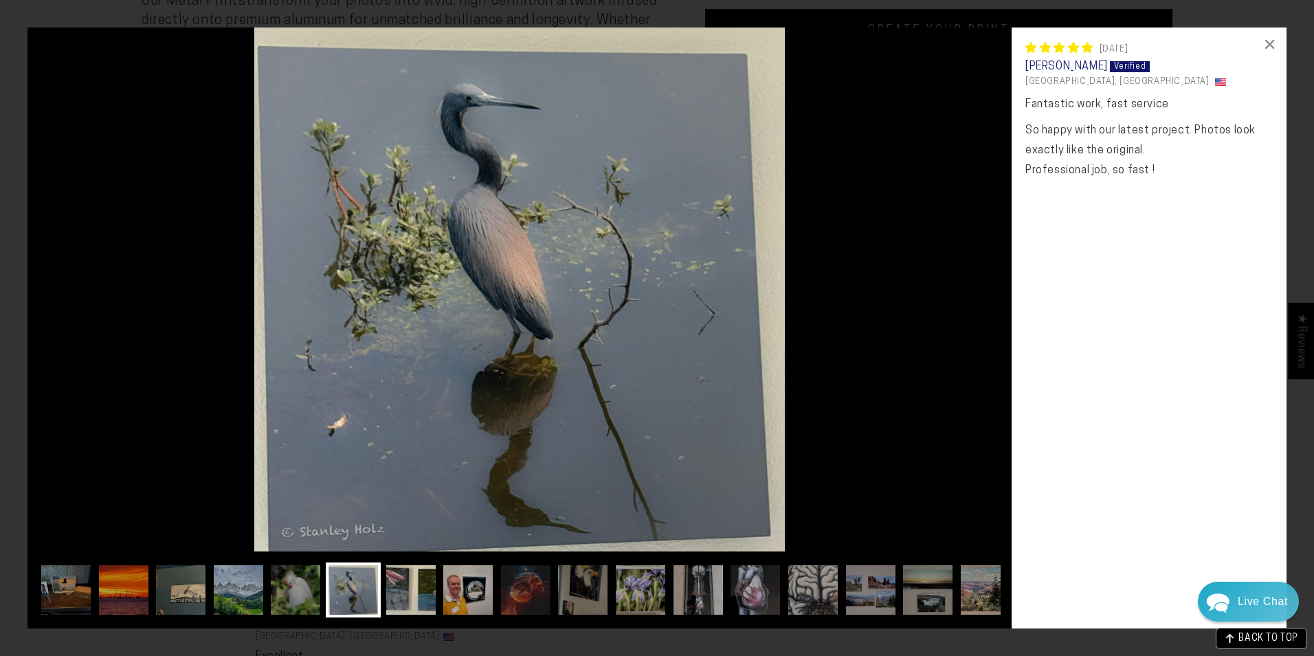
click at [408, 589] on img at bounding box center [410, 589] width 55 height 55
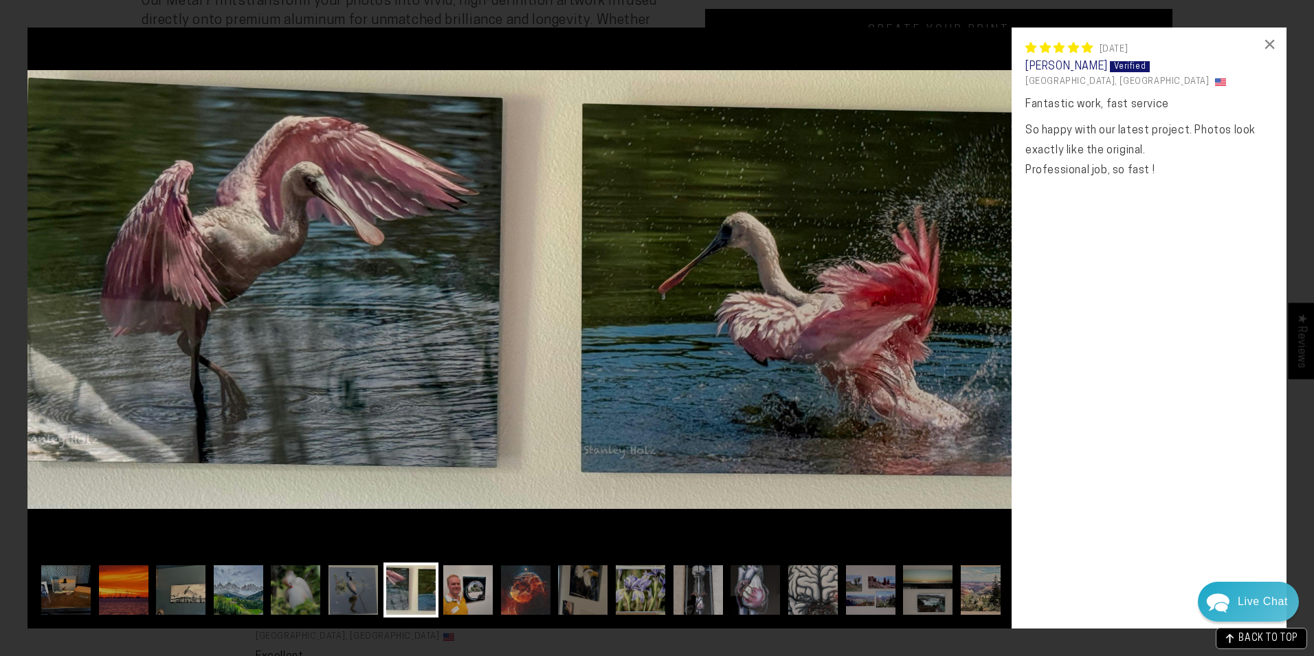
click at [522, 595] on img at bounding box center [525, 589] width 55 height 55
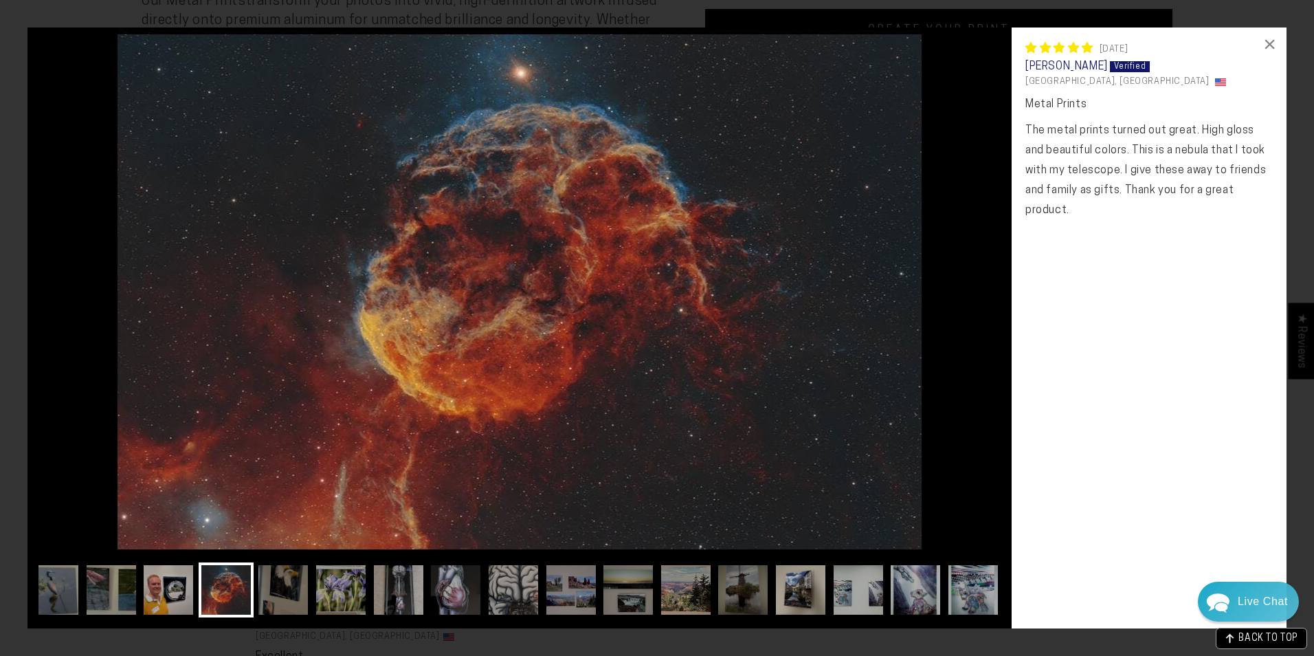
click at [793, 595] on img at bounding box center [800, 589] width 55 height 55
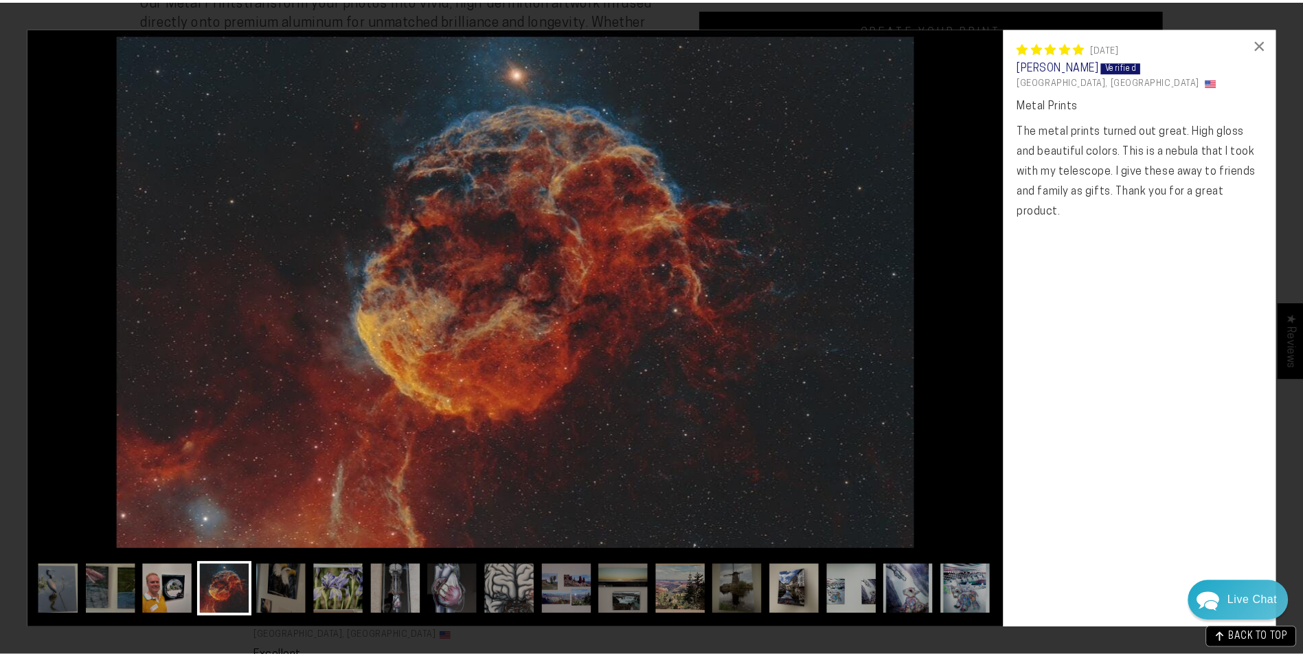
scroll to position [0, 192]
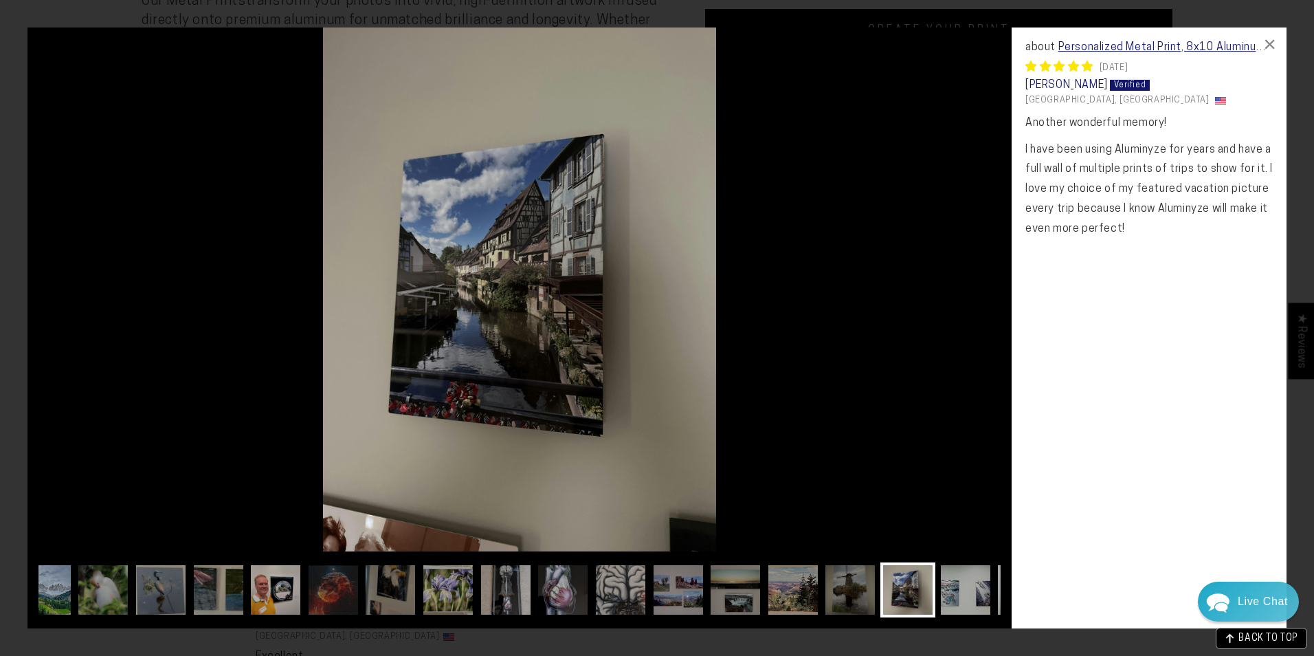
click at [1277, 42] on div "×" at bounding box center [1269, 43] width 33 height 33
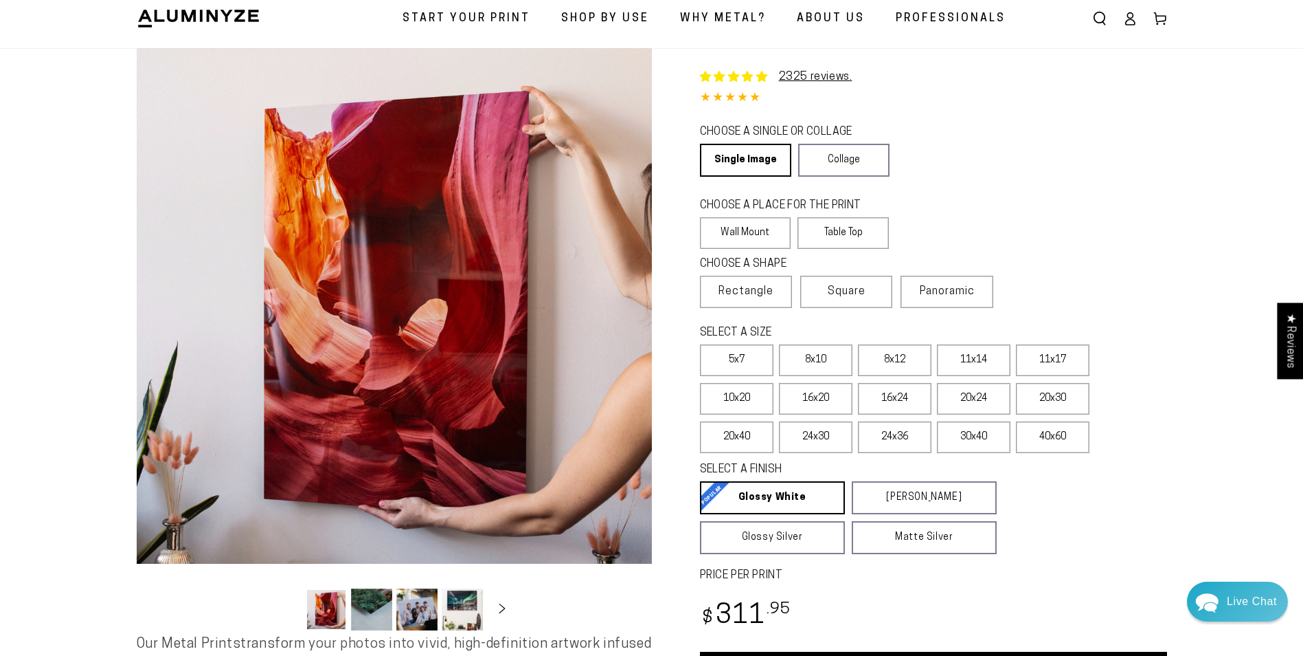
scroll to position [69, 0]
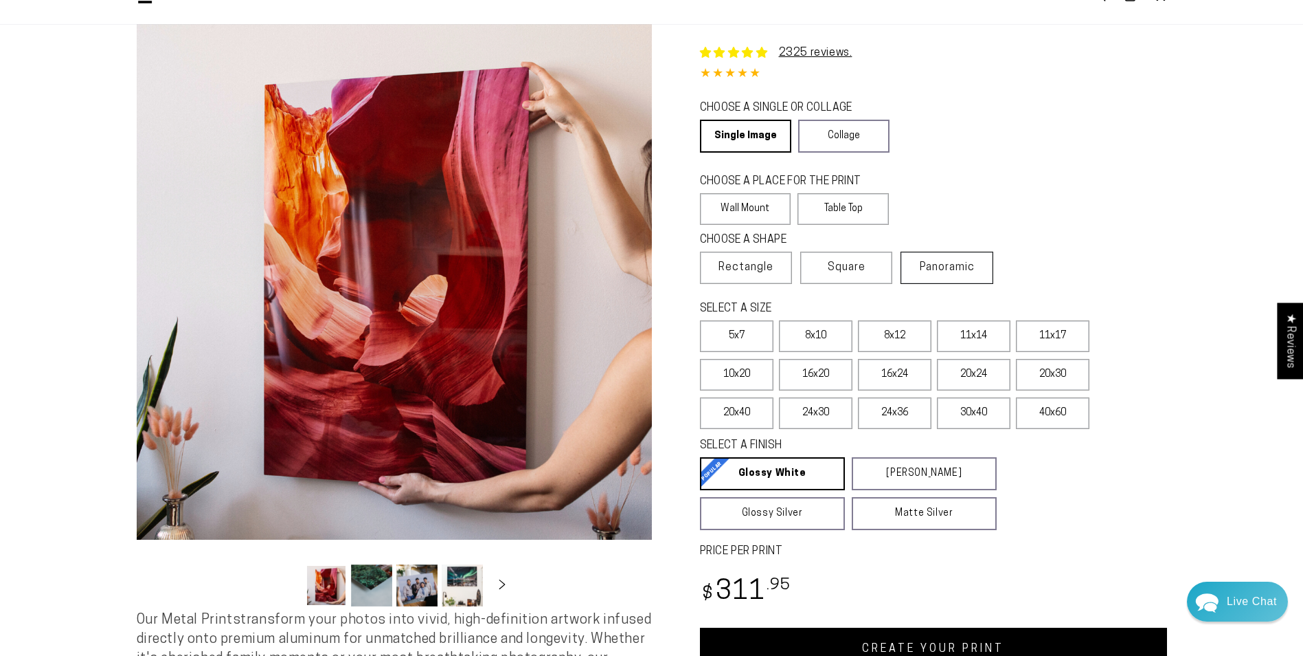
click at [950, 267] on span "Panoramic" at bounding box center [947, 267] width 55 height 11
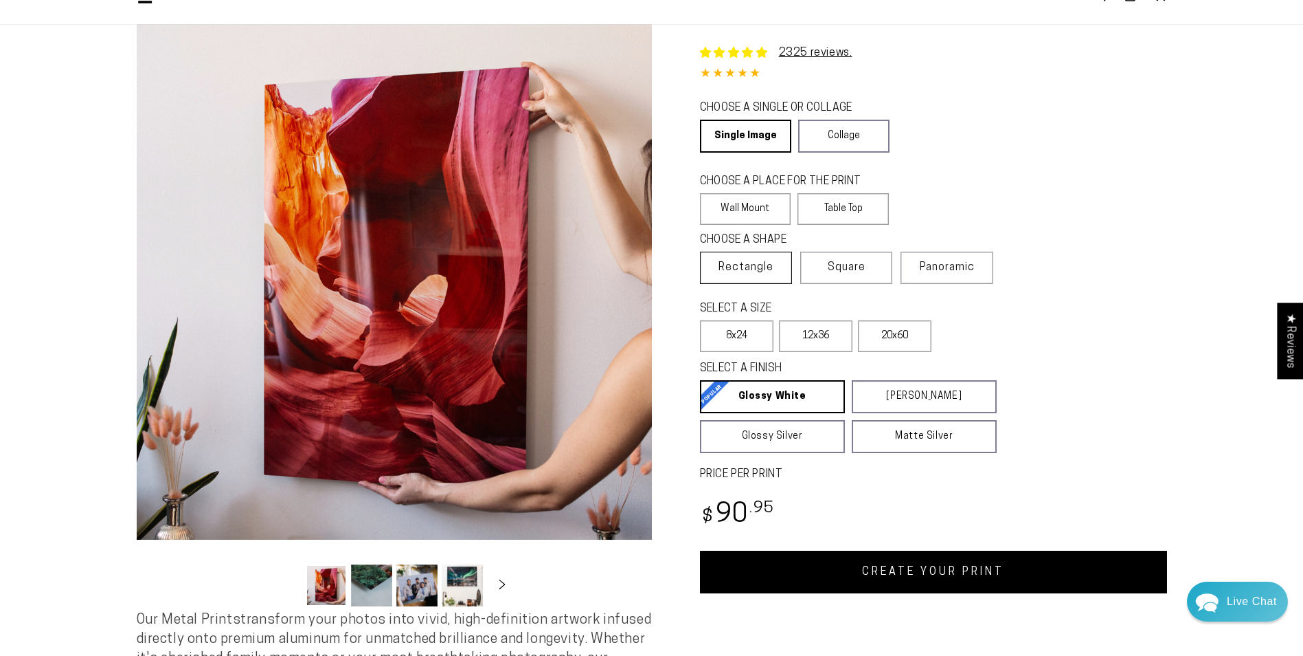
click at [761, 268] on span "Rectangle" at bounding box center [746, 267] width 55 height 16
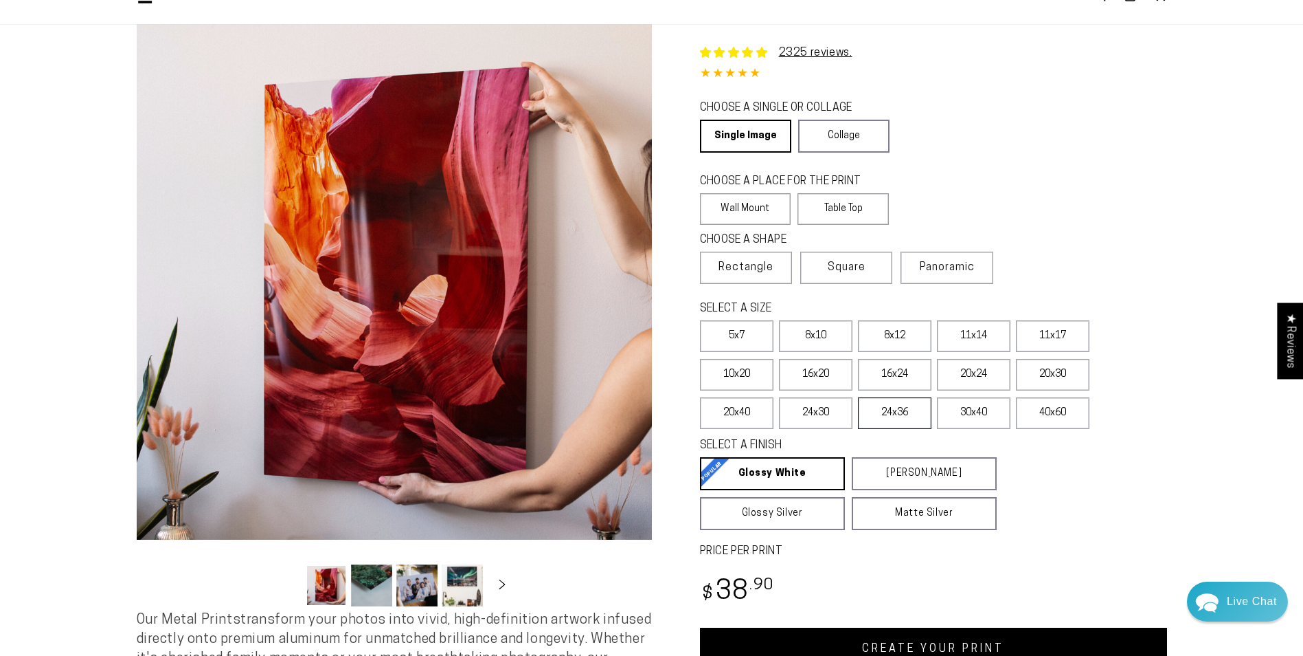
click at [900, 412] on label "24x36" at bounding box center [895, 413] width 74 height 32
click at [983, 410] on label "30x40" at bounding box center [974, 413] width 74 height 32
click at [901, 407] on label "24x36" at bounding box center [895, 413] width 74 height 32
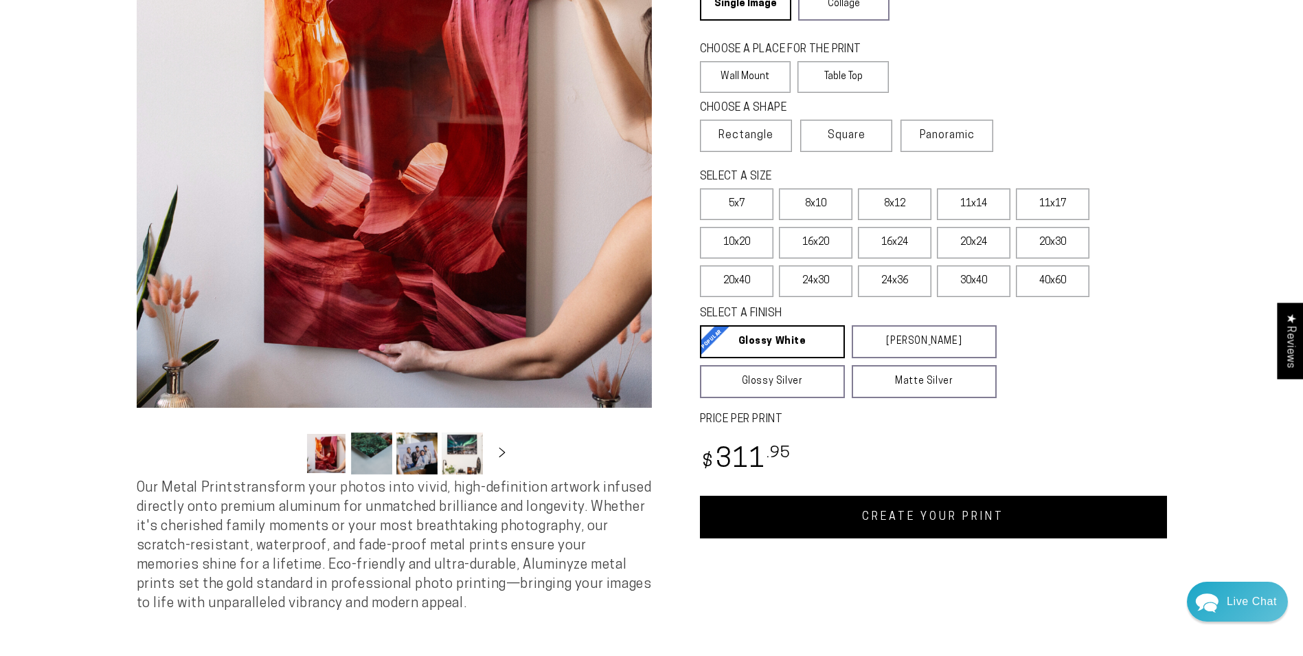
scroll to position [206, 0]
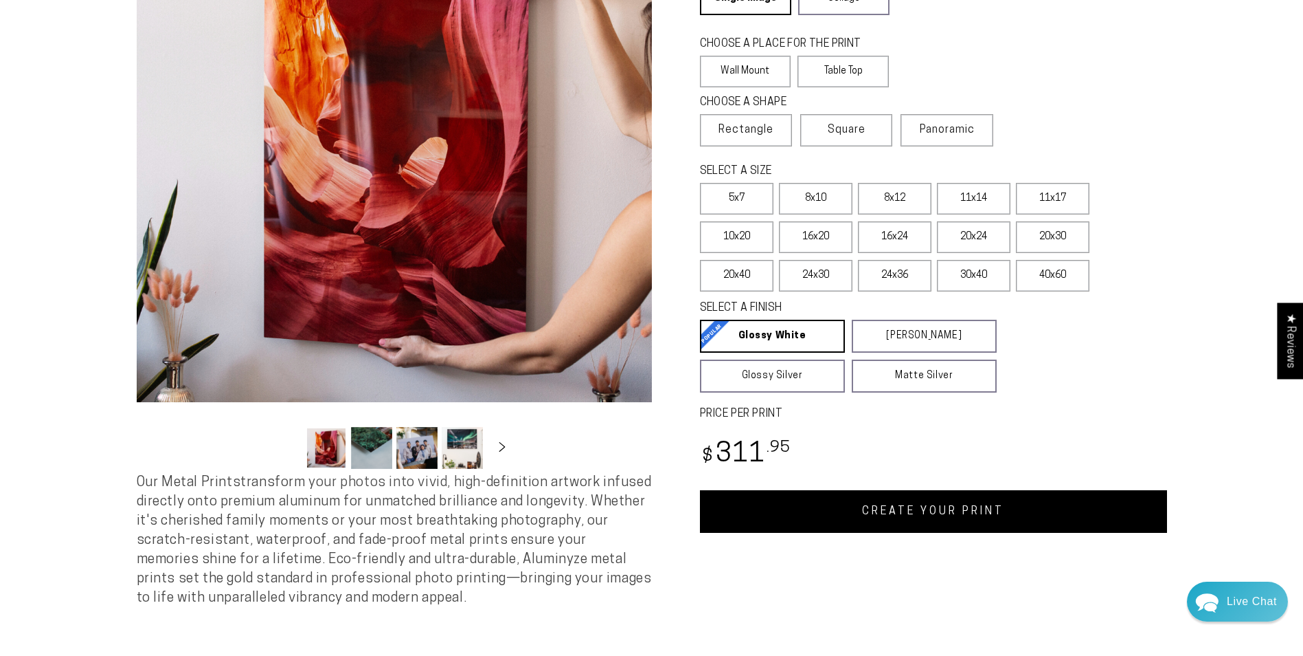
click at [934, 506] on link "CREATE YOUR PRINT" at bounding box center [933, 511] width 467 height 43
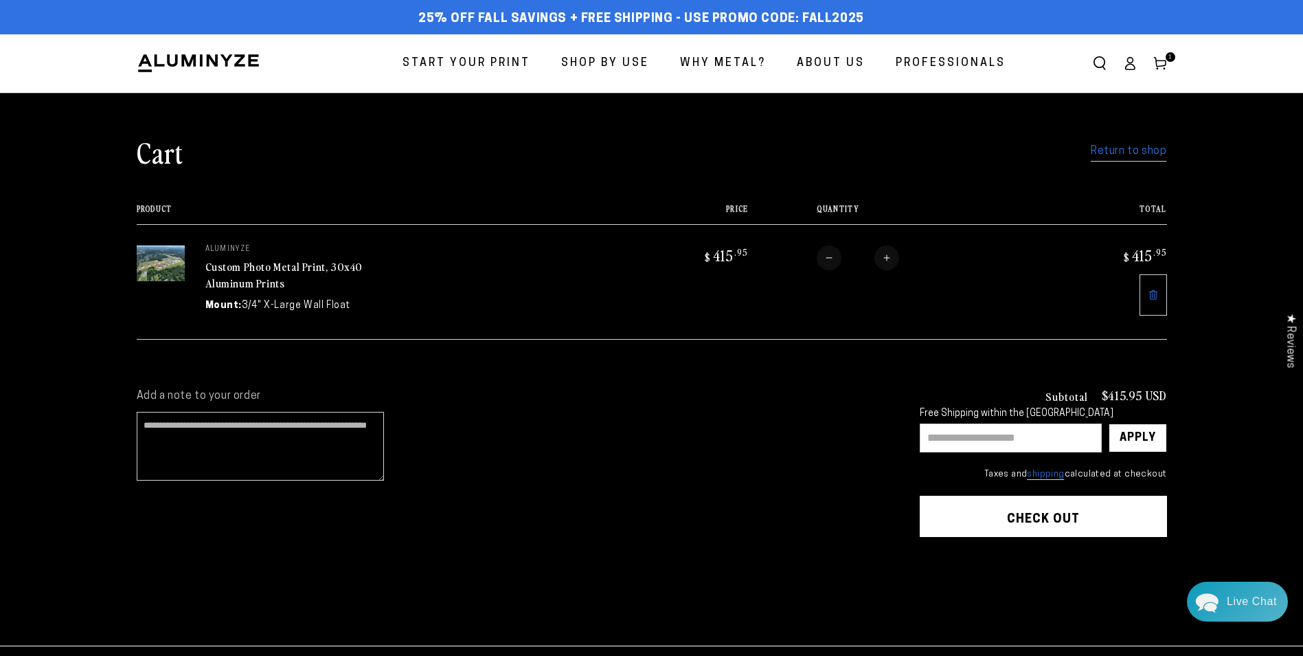
click at [959, 429] on input "text" at bounding box center [1011, 437] width 182 height 29
type input "********"
click at [1139, 436] on div "Apply" at bounding box center [1138, 437] width 36 height 27
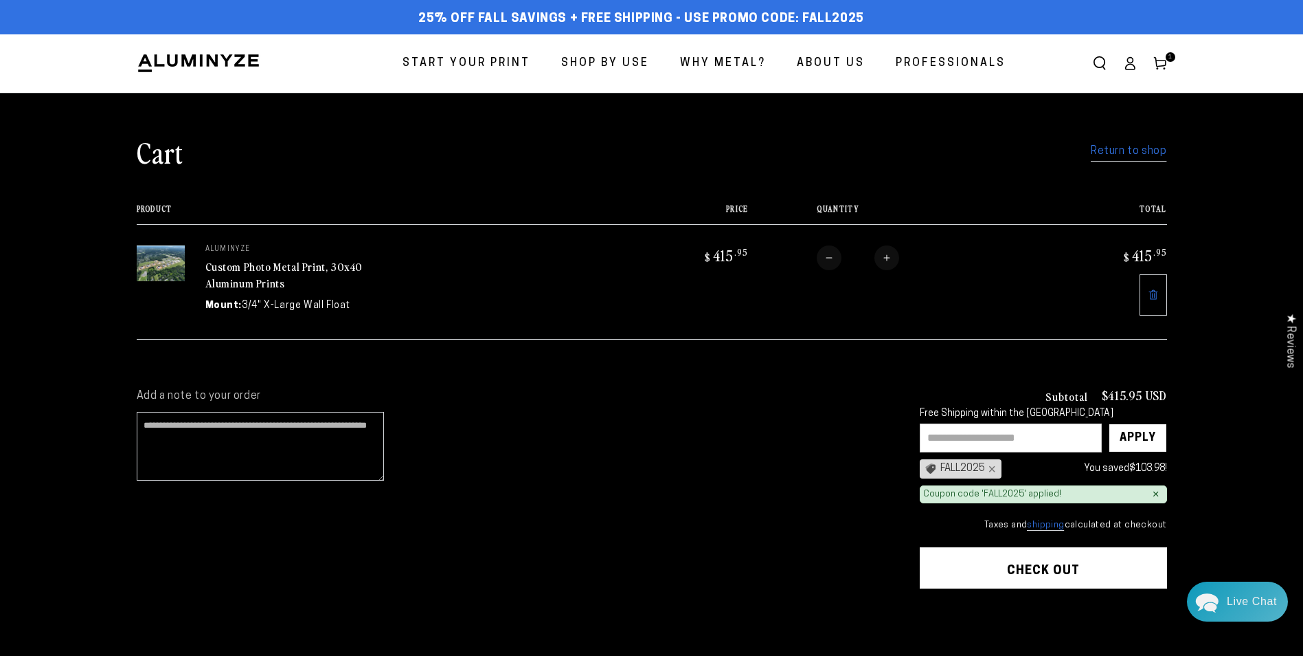
click at [1059, 559] on button "Check out" at bounding box center [1043, 567] width 247 height 41
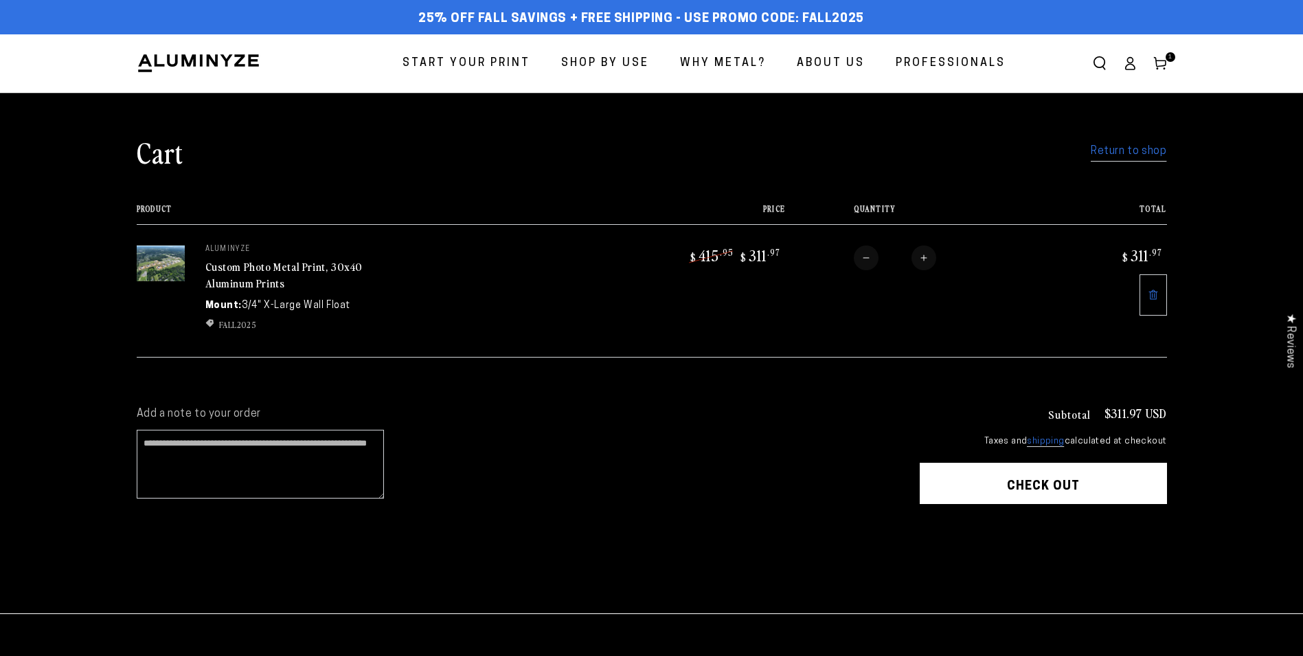
click at [170, 274] on img at bounding box center [161, 263] width 48 height 36
click at [235, 265] on link "Custom Photo Metal Print, 30x40 Aluminum Prints" at bounding box center [284, 274] width 158 height 33
